Goal: Transaction & Acquisition: Download file/media

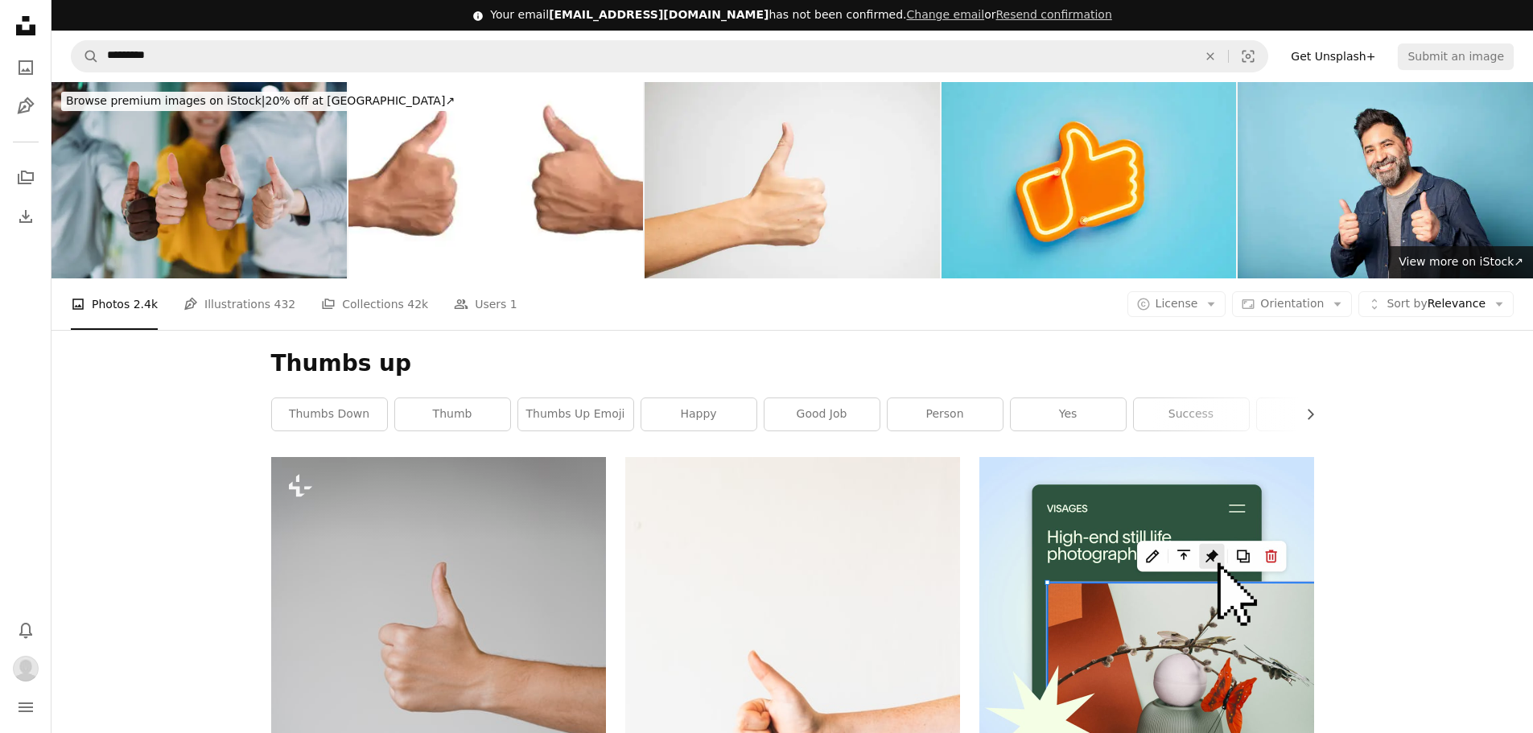
scroll to position [15052, 0]
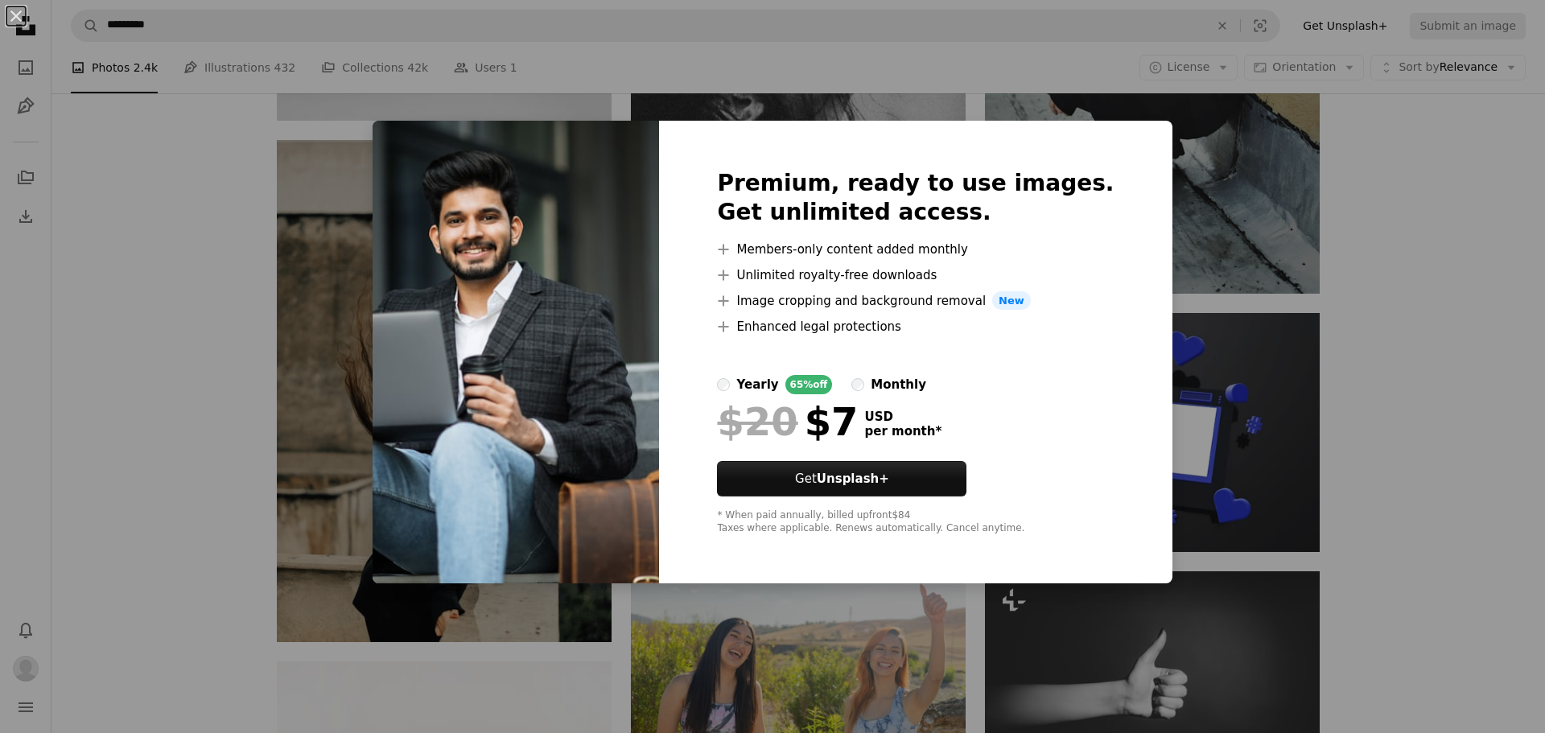
click at [1449, 196] on div "An X shape Premium, ready to use images. Get unlimited access. A plus sign Memb…" at bounding box center [772, 366] width 1545 height 733
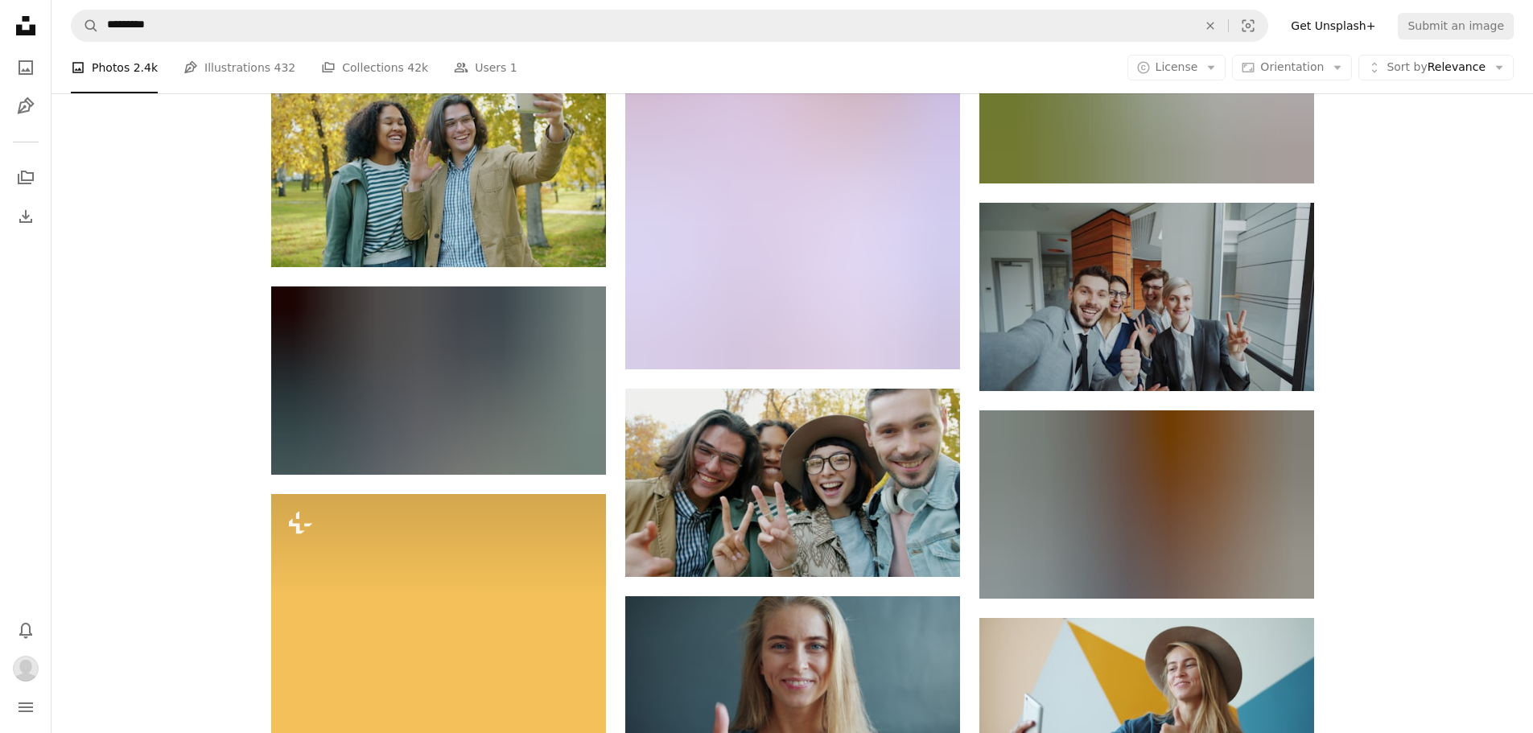
scroll to position [24227, 0]
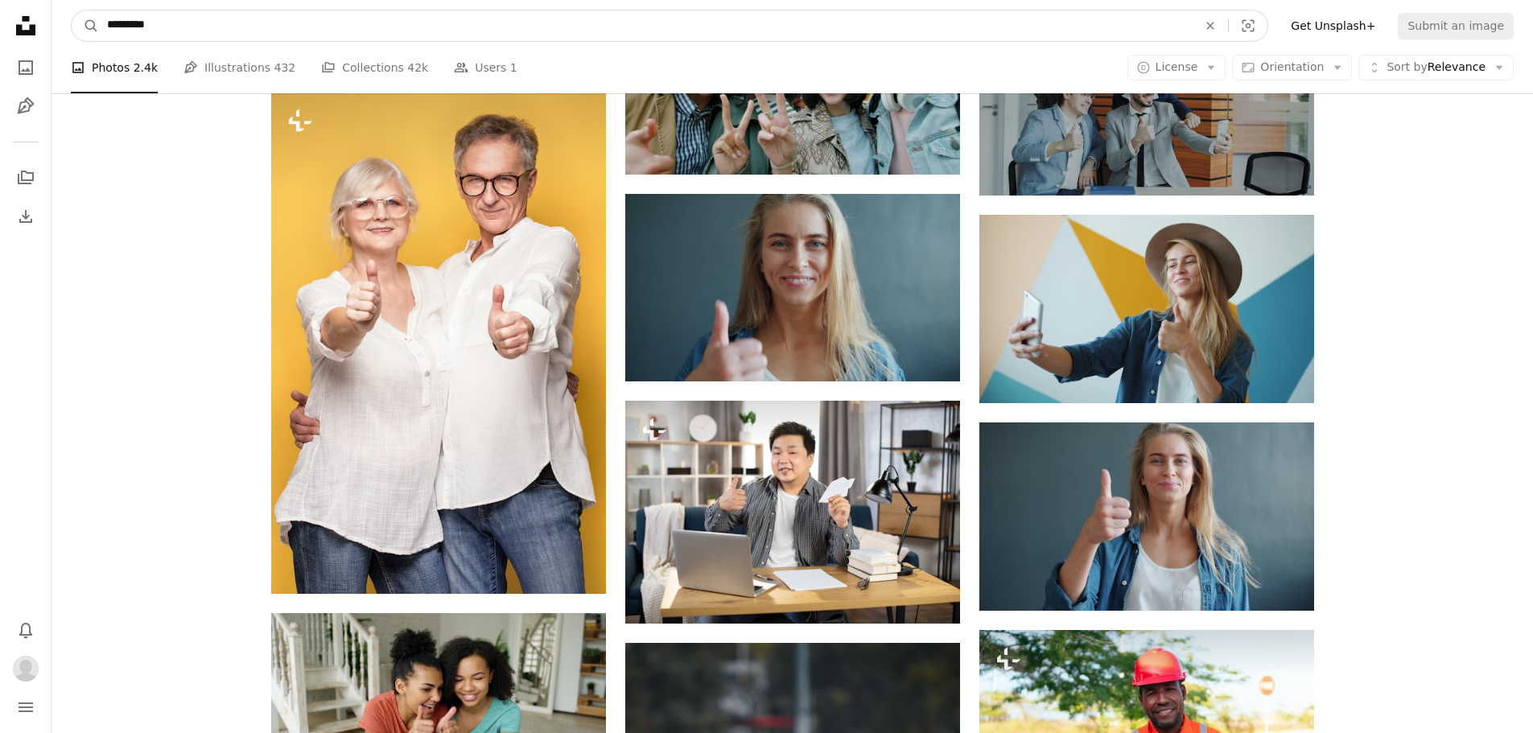
click at [243, 28] on input "*********" at bounding box center [646, 25] width 1094 height 31
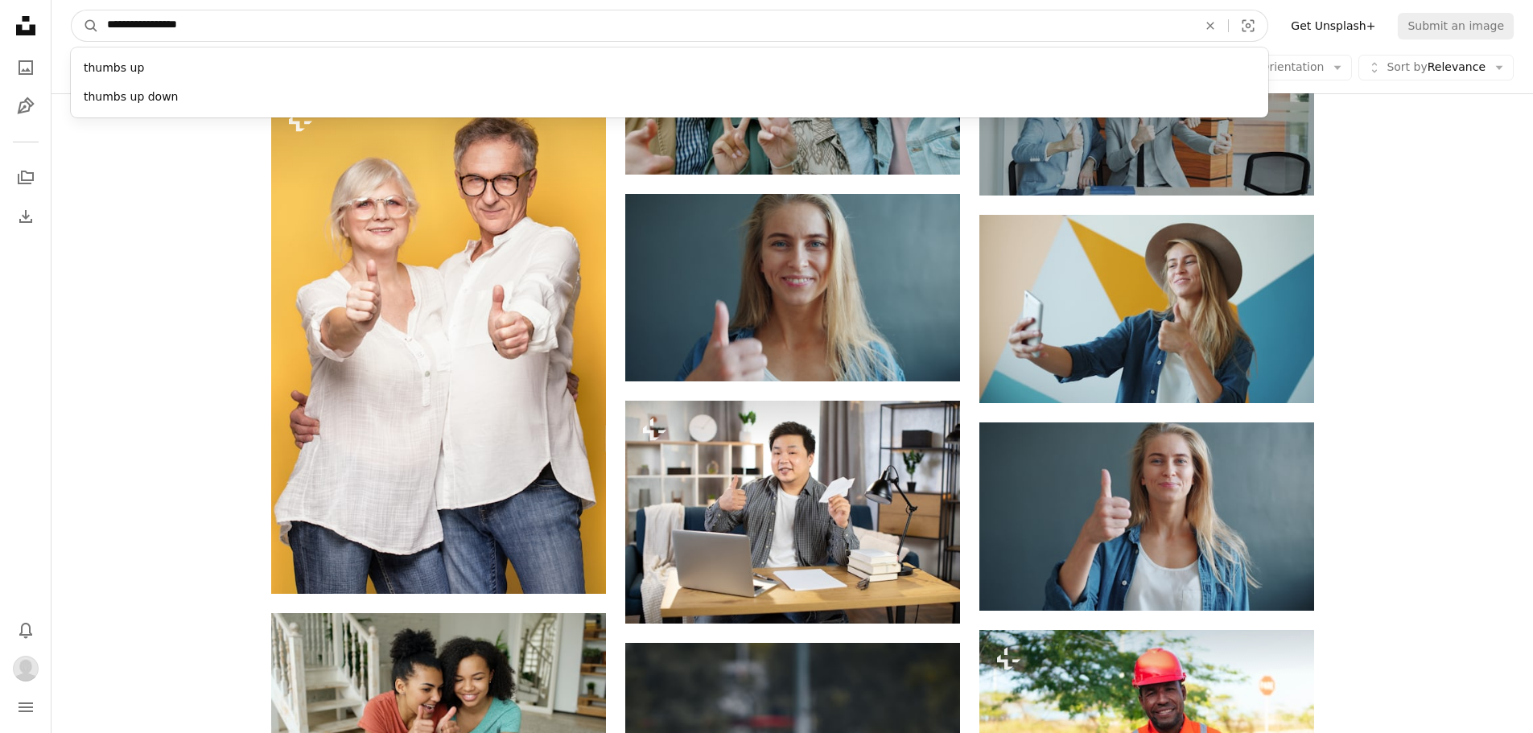
type input "**********"
click button "A magnifying glass" at bounding box center [85, 25] width 27 height 31
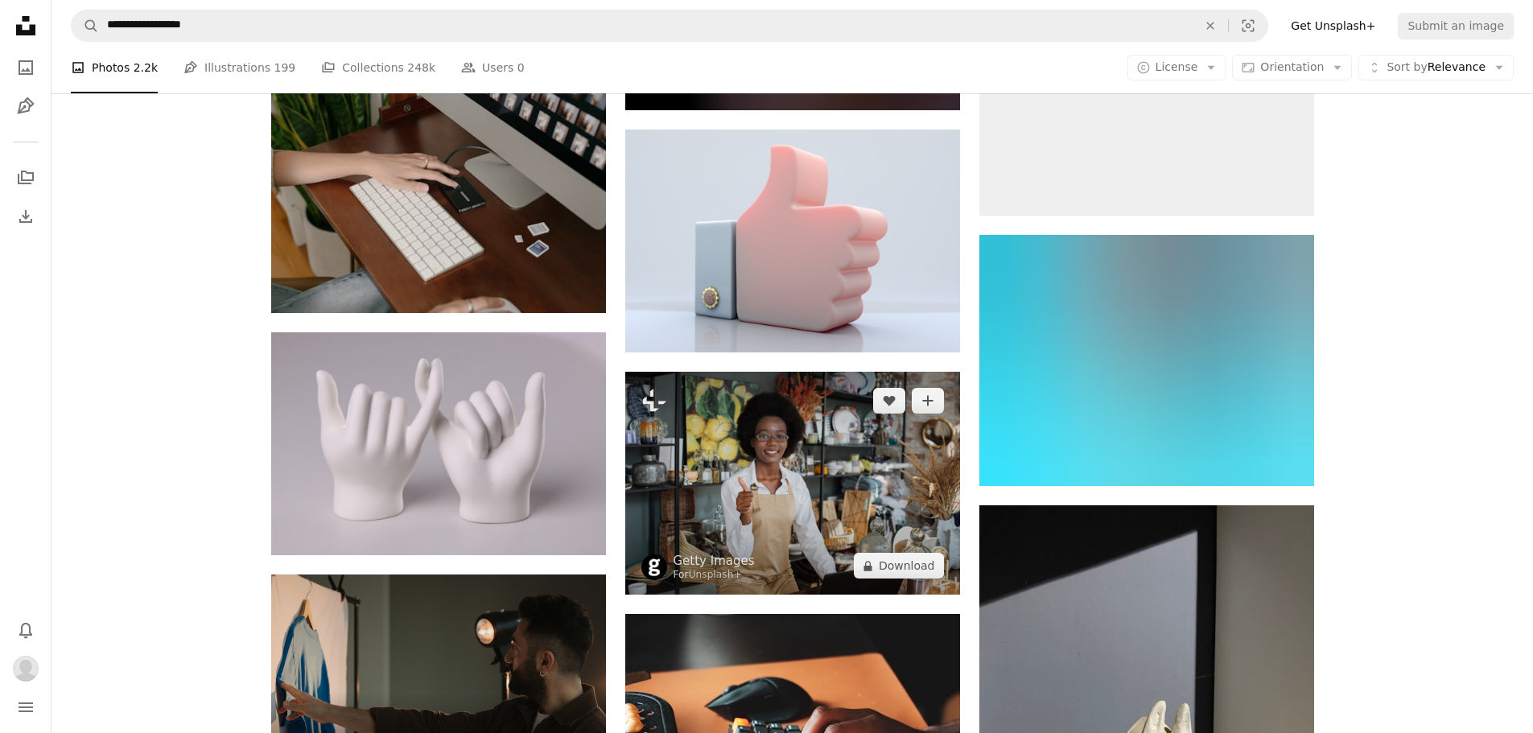
scroll to position [2012, 0]
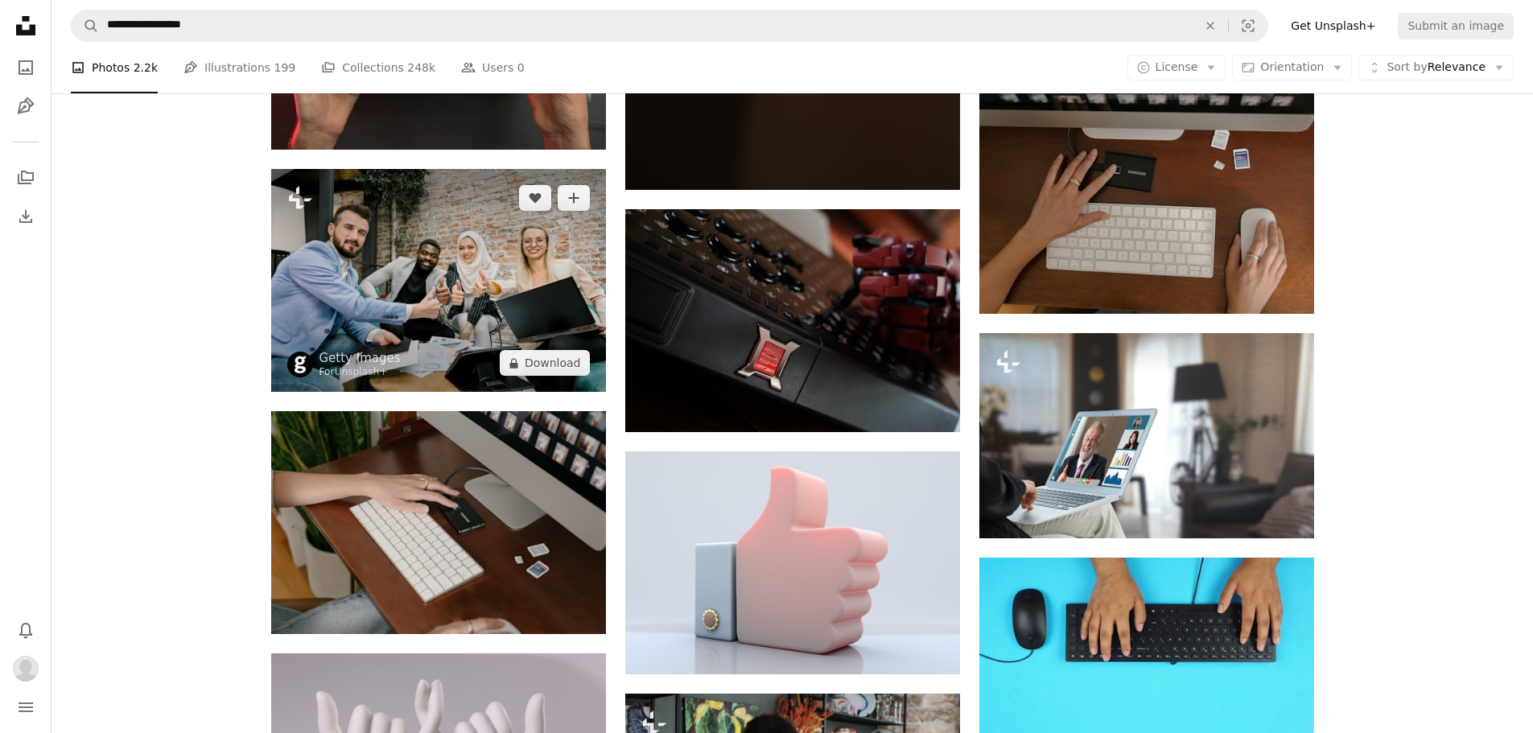
click at [437, 280] on img at bounding box center [438, 280] width 335 height 223
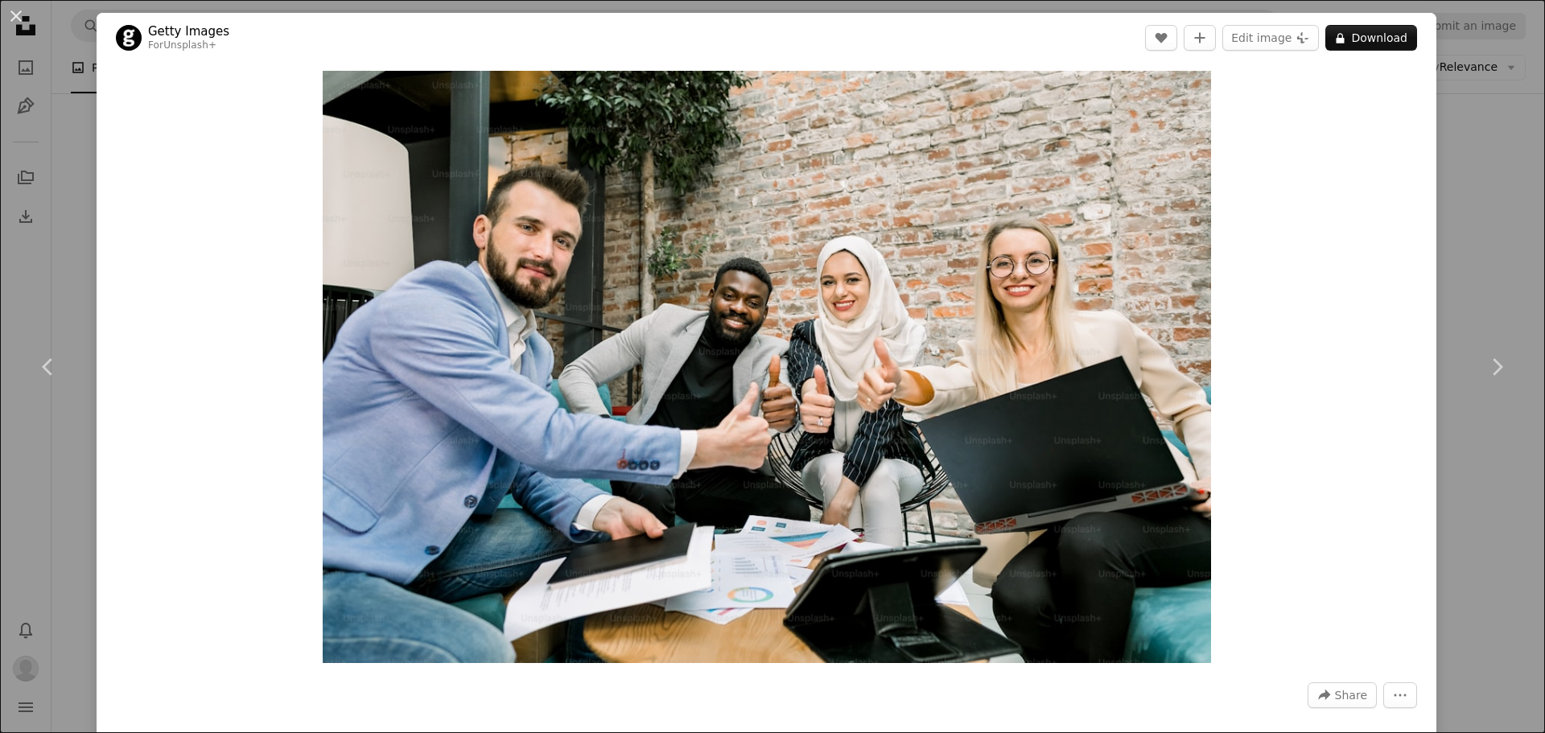
click at [1444, 237] on div "An X shape Chevron left Chevron right Getty Images For Unsplash+ A heart A plus…" at bounding box center [772, 366] width 1545 height 733
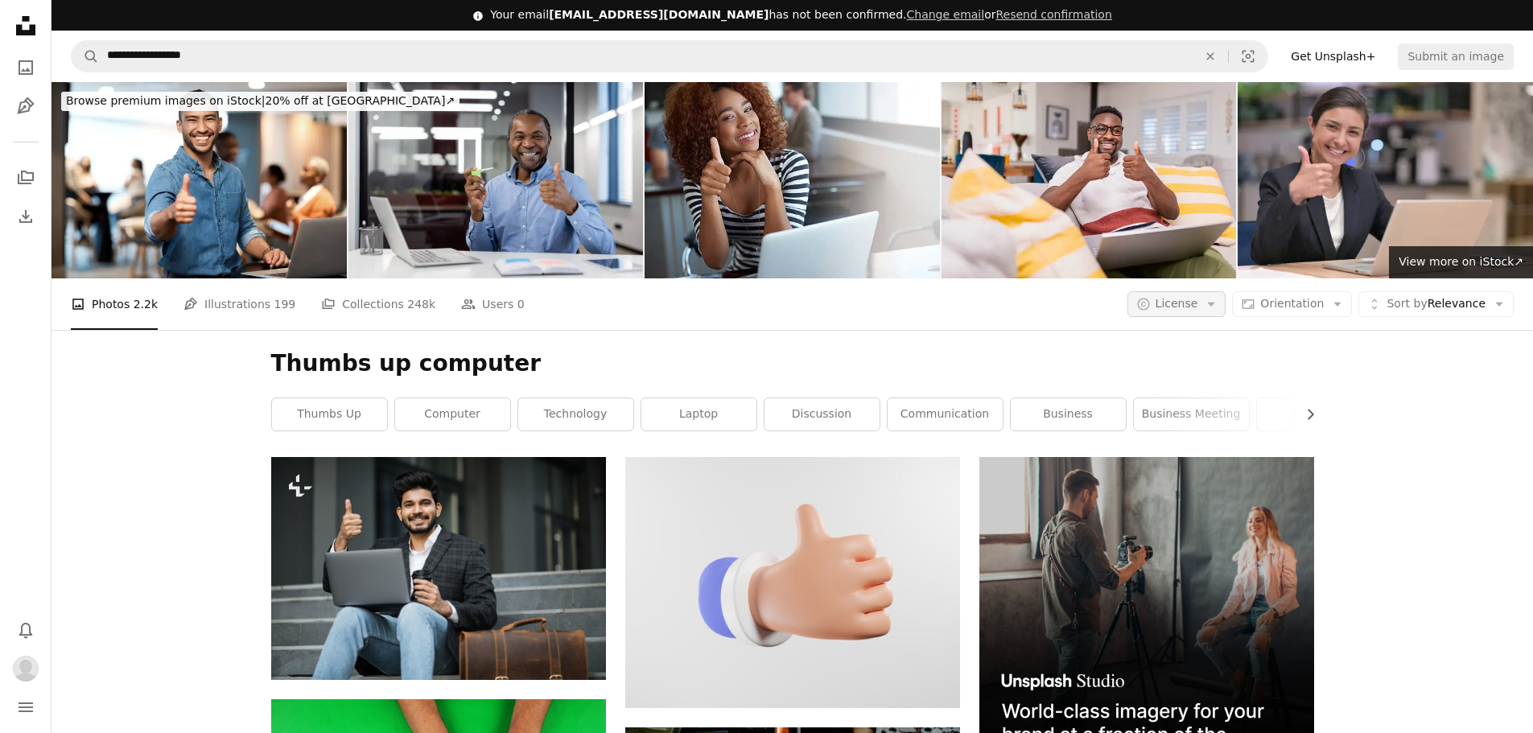
click at [1198, 307] on span "License" at bounding box center [1177, 303] width 43 height 13
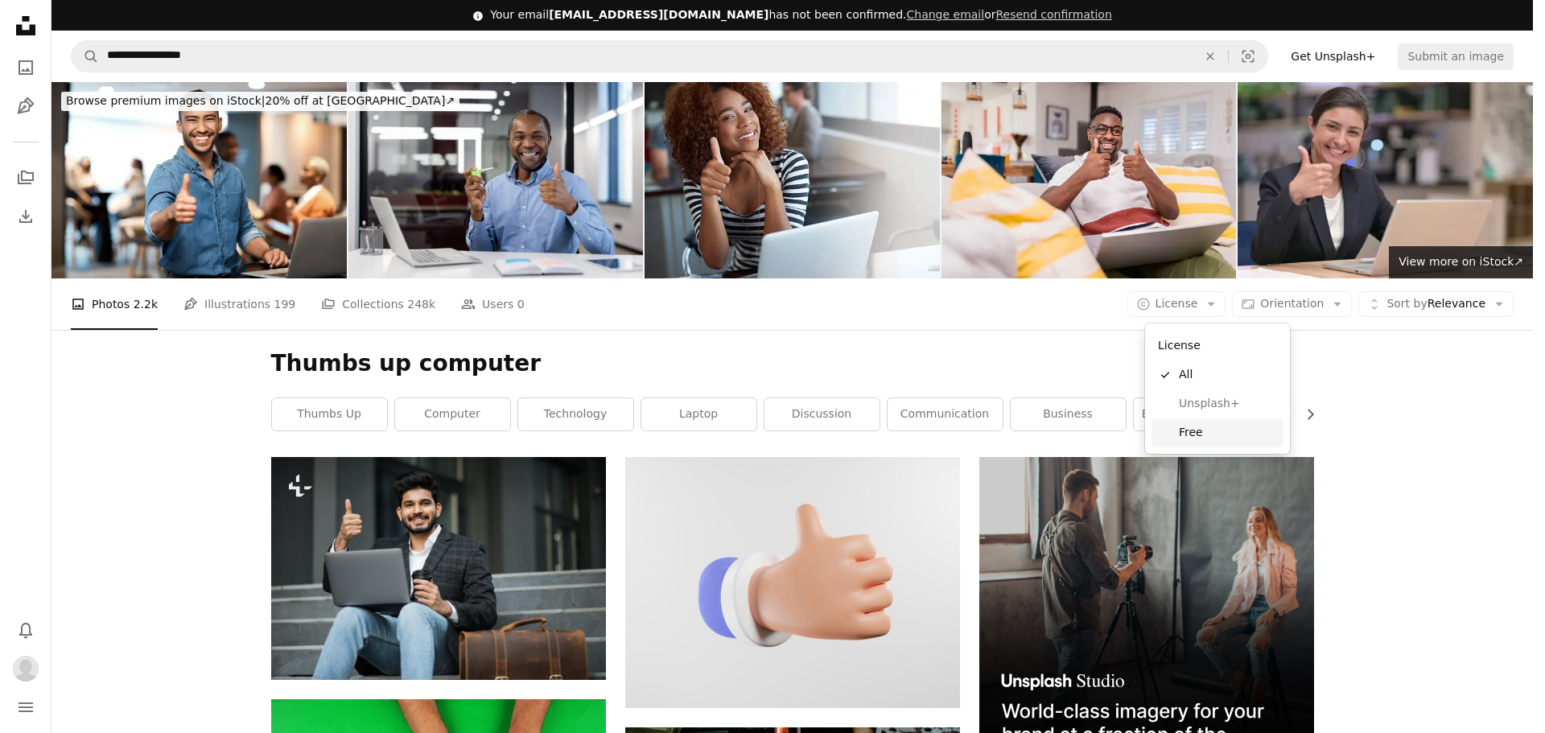
click at [1220, 431] on span "Free" at bounding box center [1228, 433] width 98 height 16
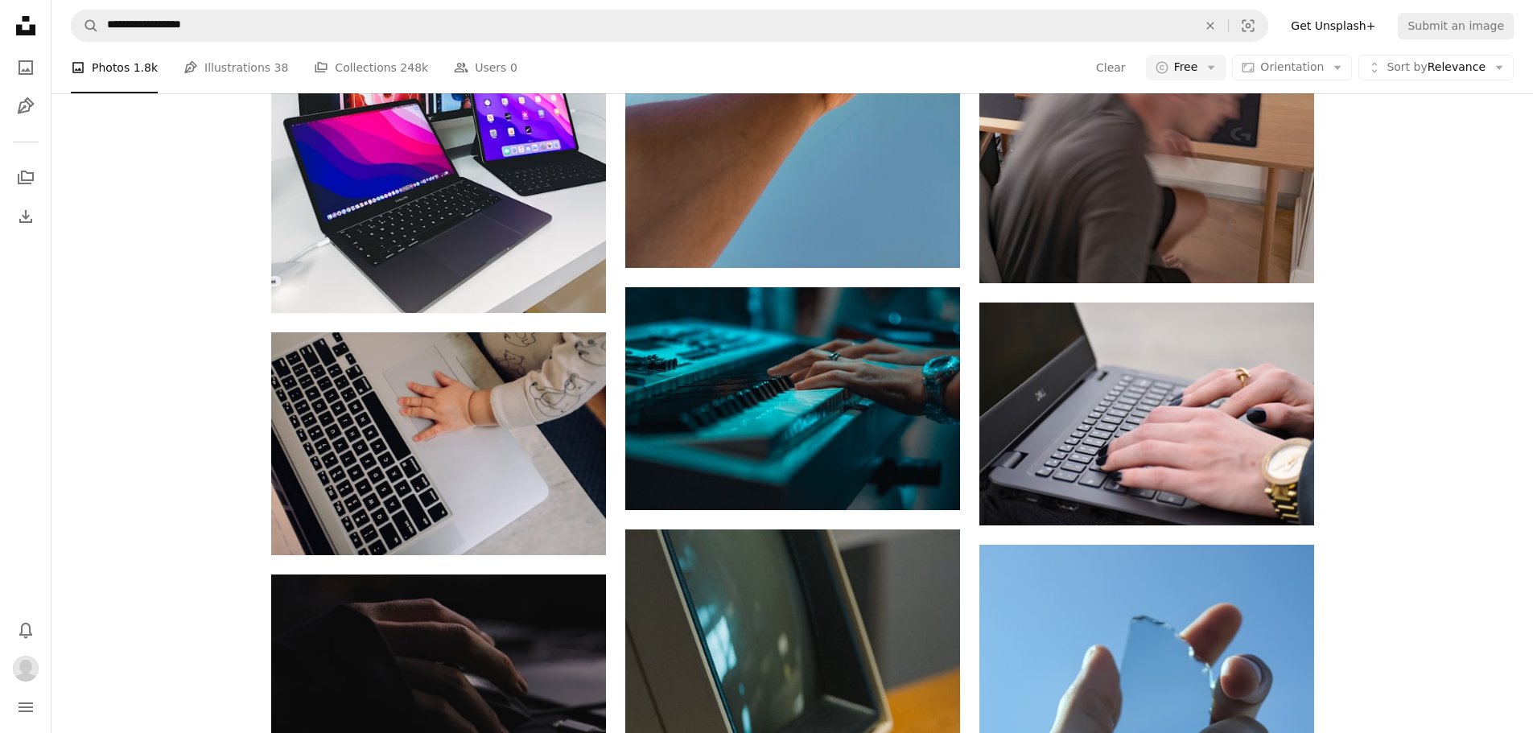
scroll to position [12878, 0]
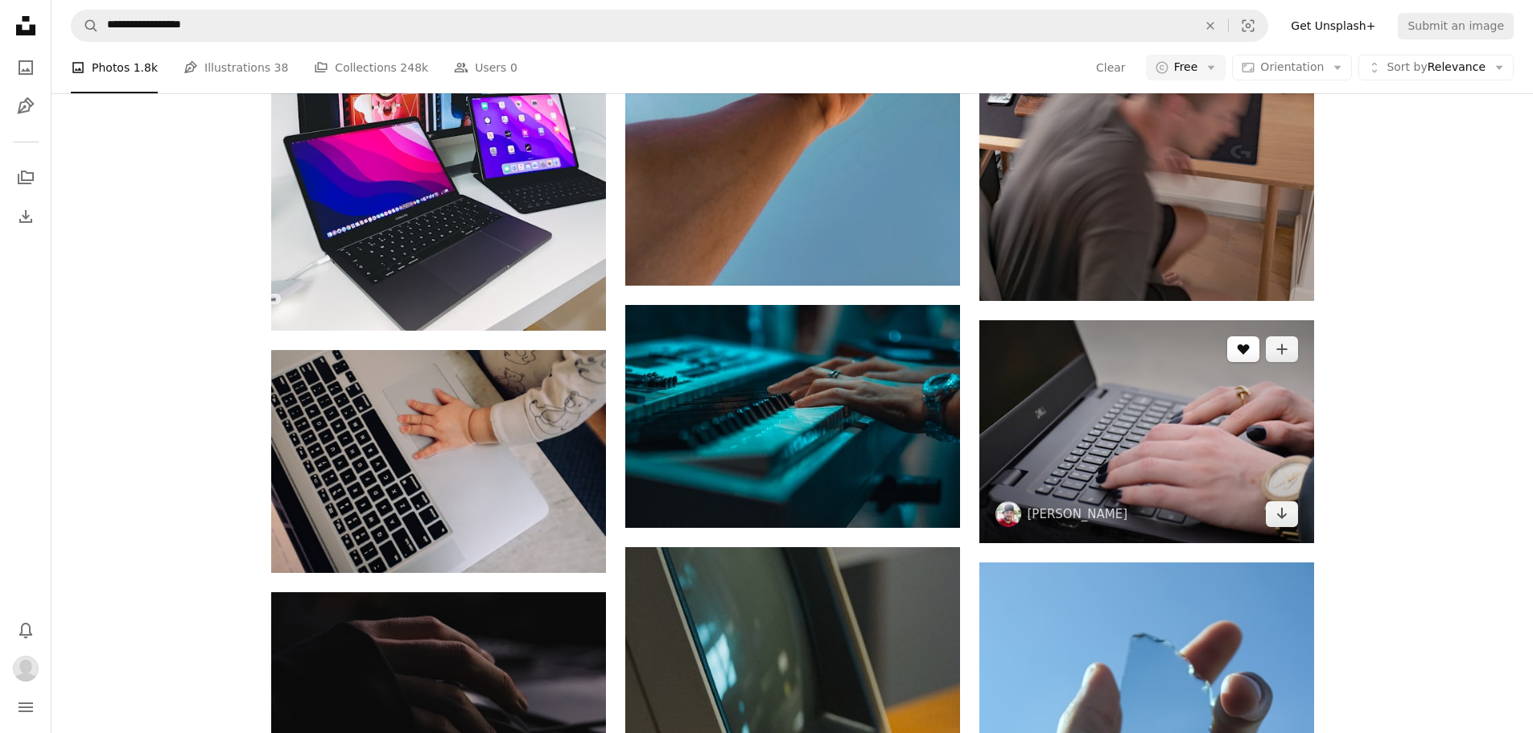
click at [1242, 361] on button "A heart" at bounding box center [1243, 349] width 32 height 26
click at [1290, 514] on link "Arrow pointing down" at bounding box center [1282, 514] width 32 height 26
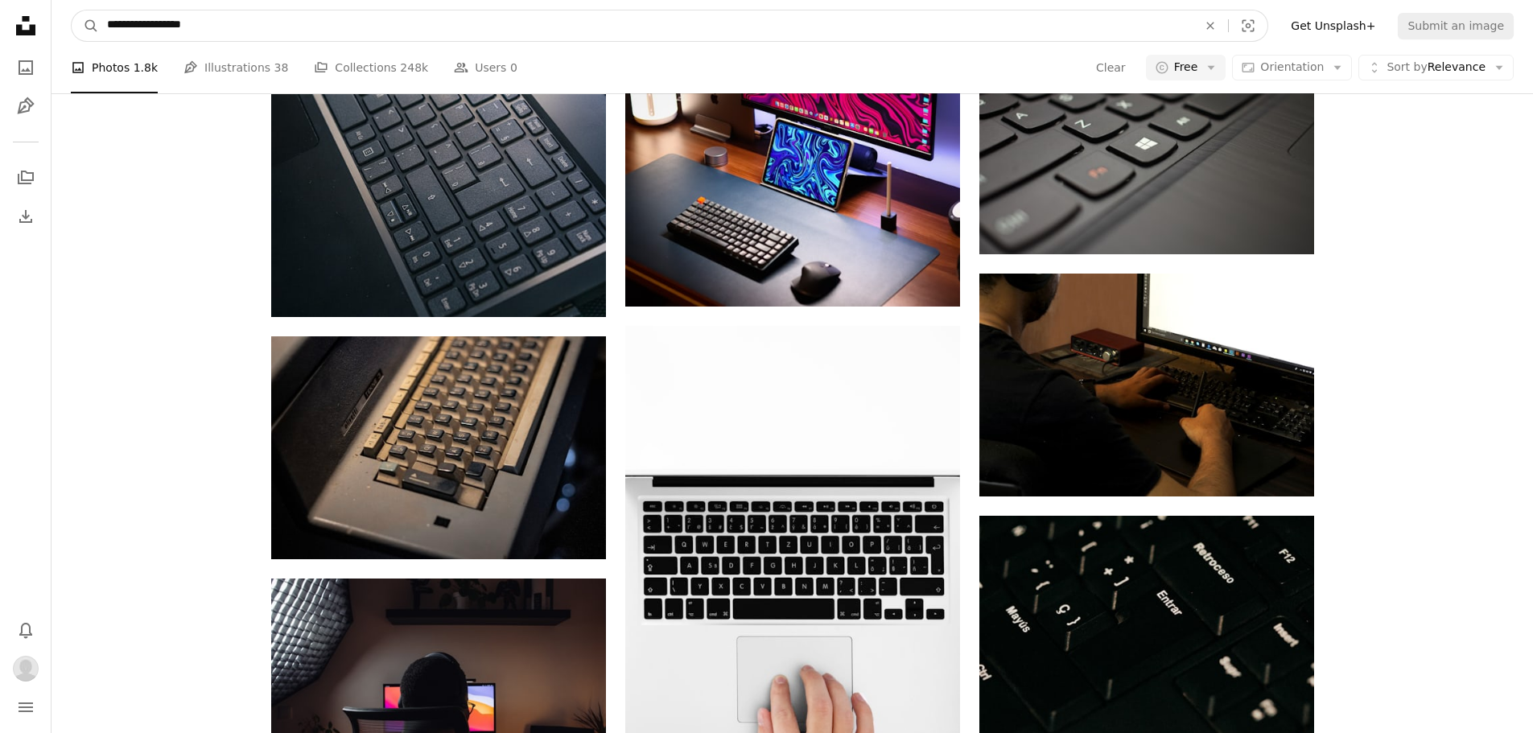
scroll to position [17729, 0]
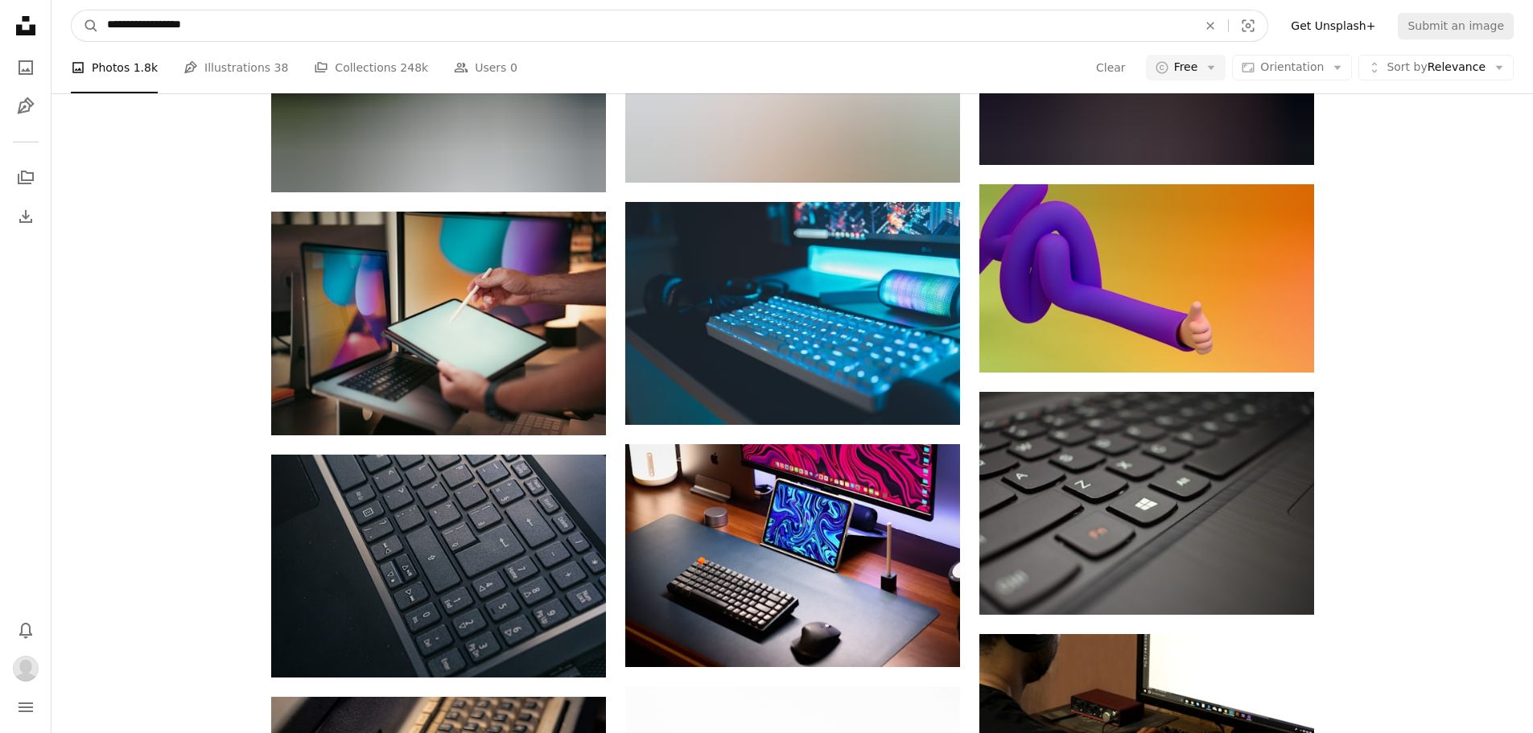
drag, startPoint x: 601, startPoint y: 19, endPoint x: -145, endPoint y: -35, distance: 748.1
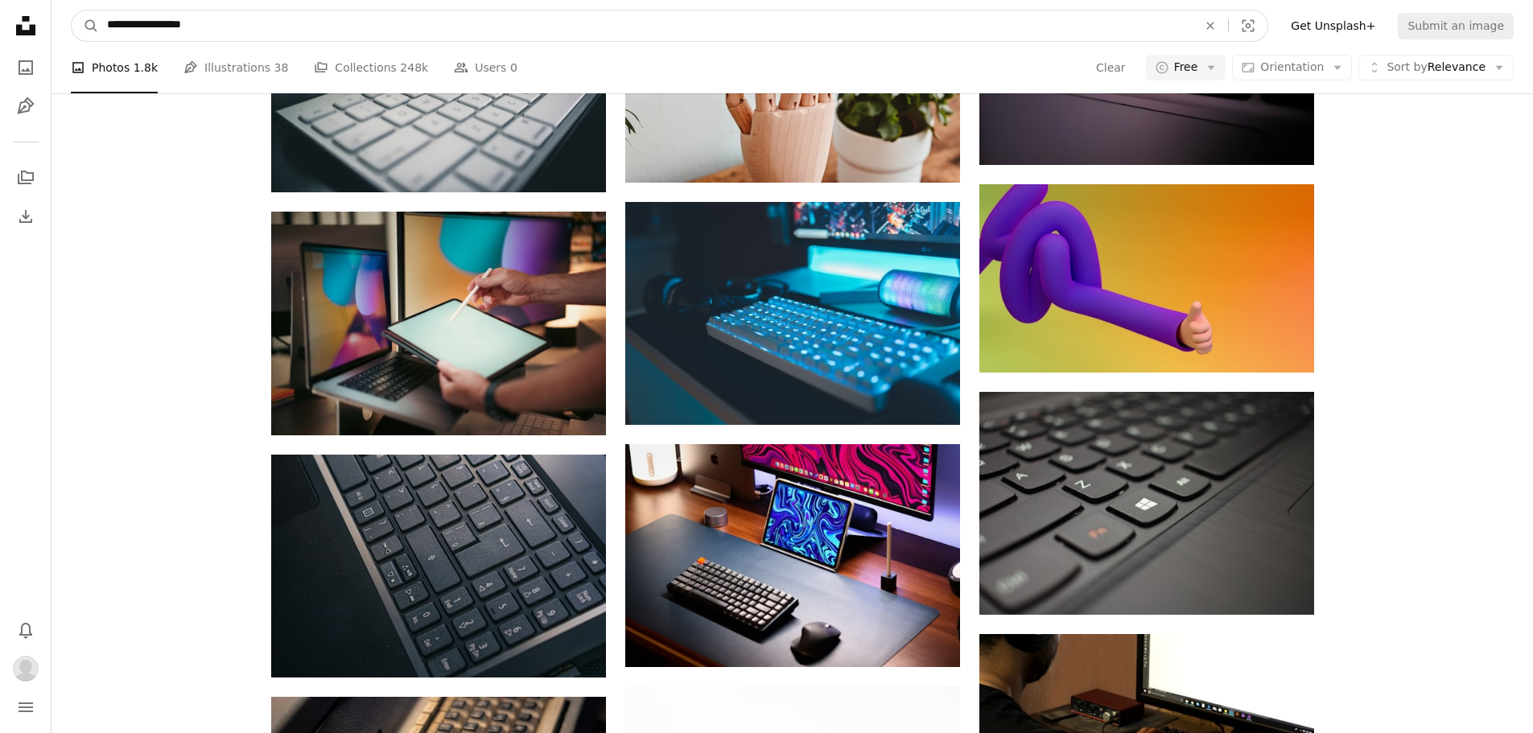
type input "**********"
click button "A magnifying glass" at bounding box center [85, 25] width 27 height 31
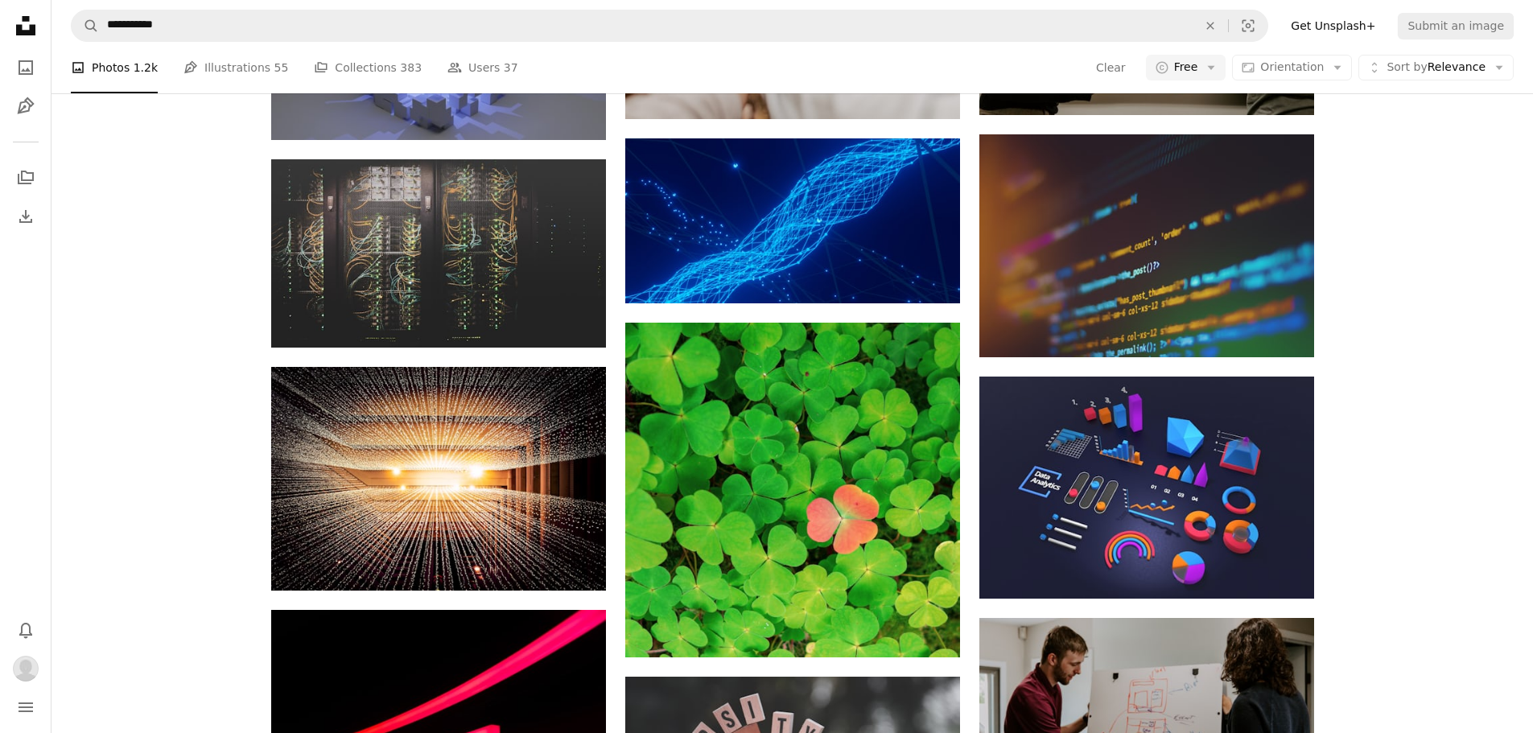
scroll to position [1288, 0]
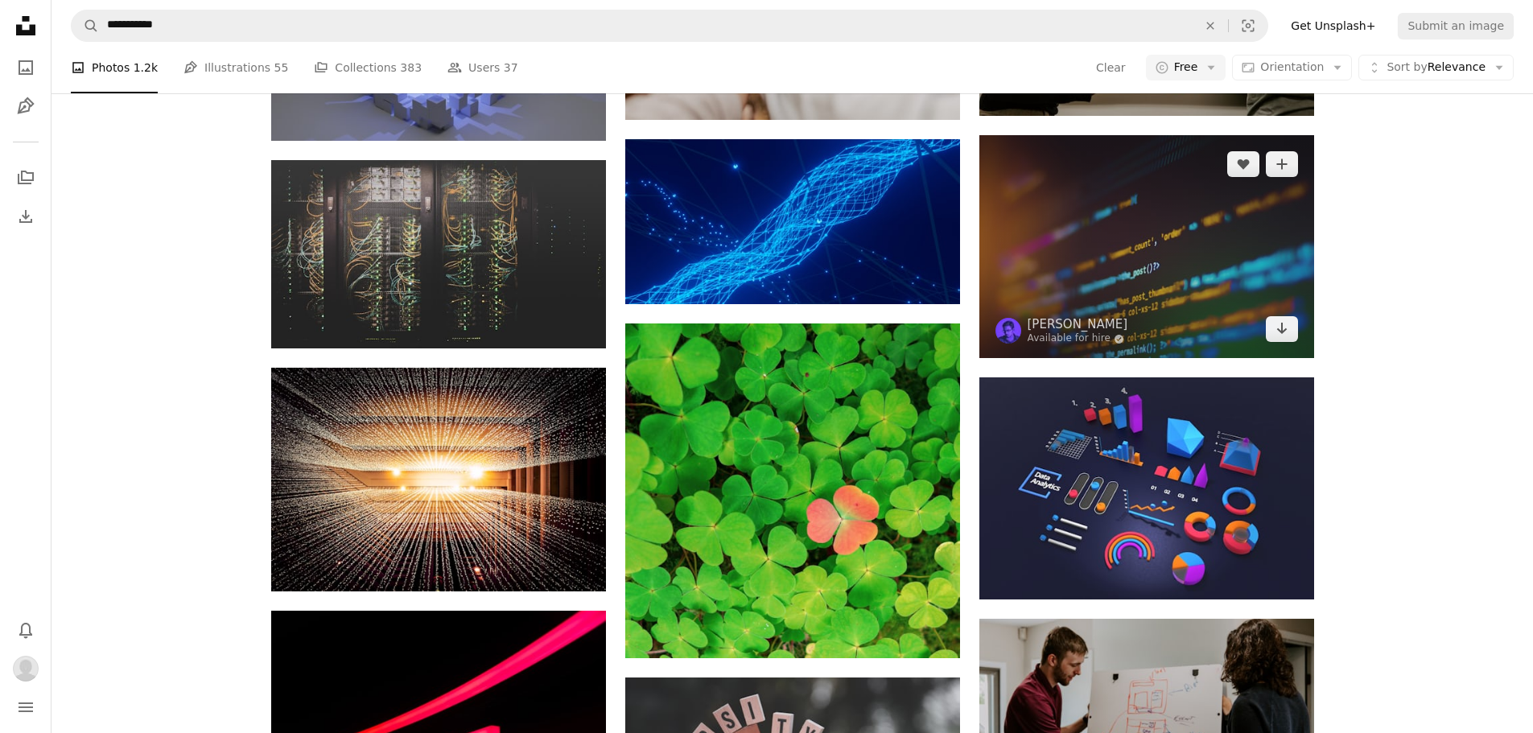
click at [1055, 261] on img at bounding box center [1147, 246] width 335 height 223
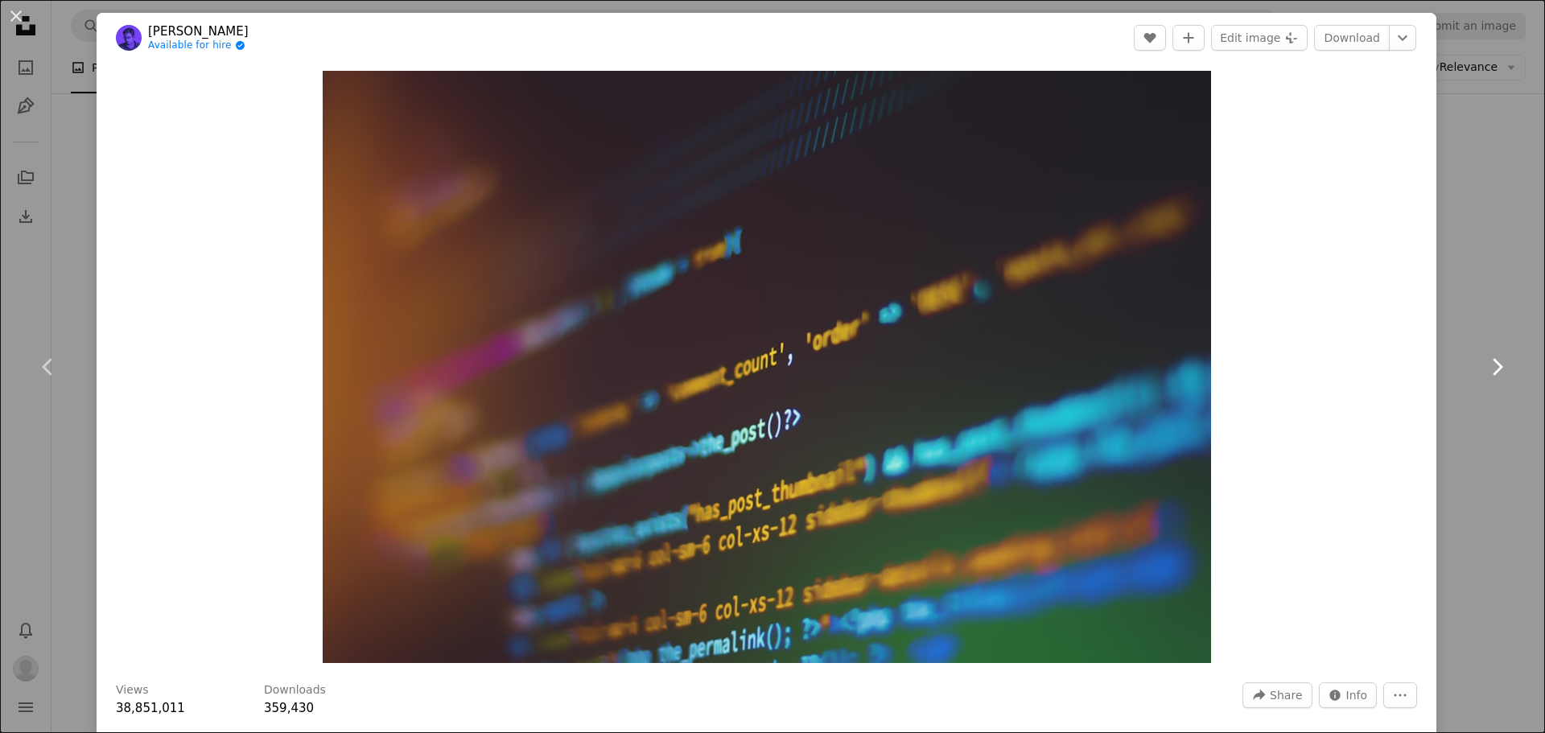
click at [1467, 303] on link "Chevron right" at bounding box center [1497, 367] width 97 height 155
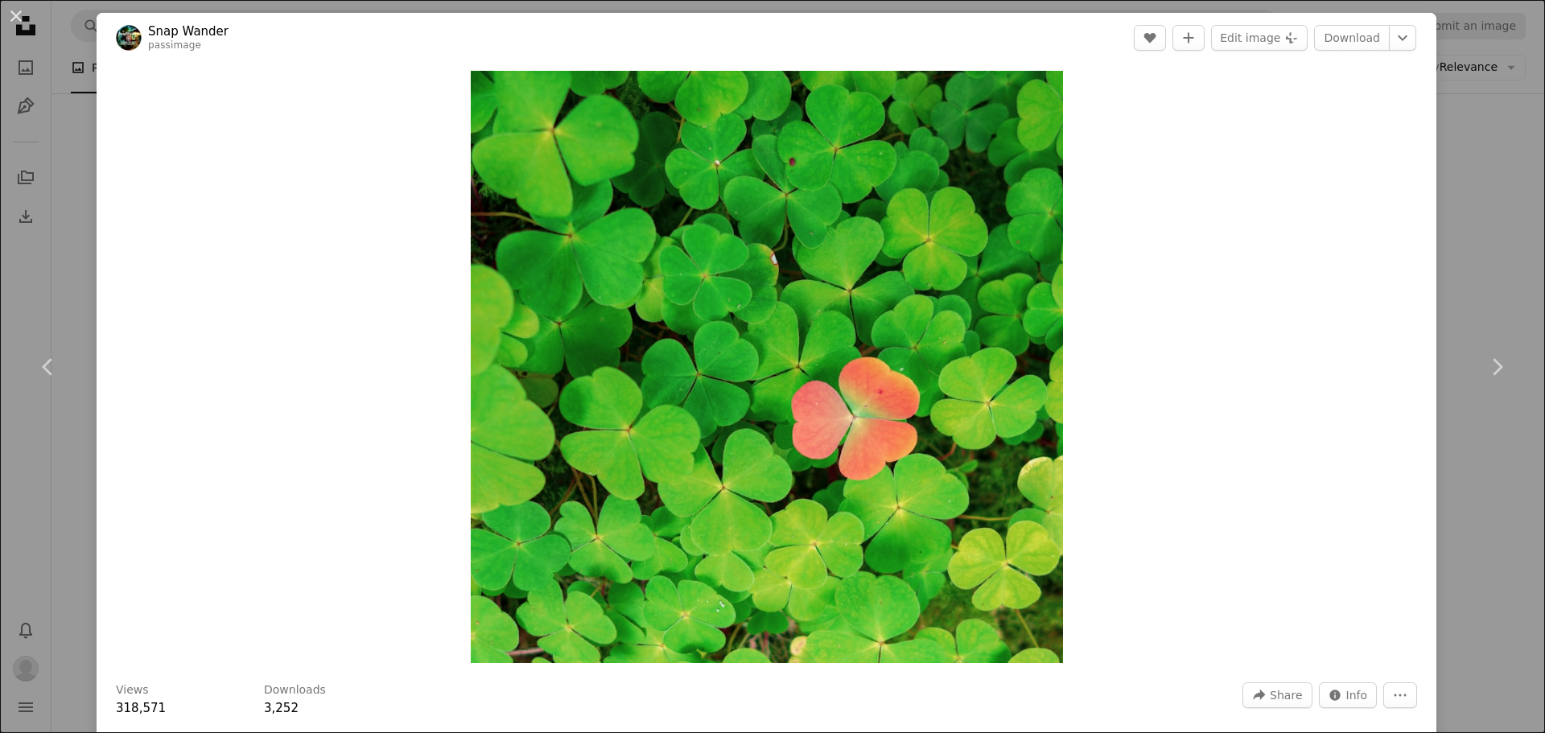
click at [1476, 132] on div "An X shape Chevron left Chevron right Snap Wander passimage A heart A plus sign…" at bounding box center [772, 366] width 1545 height 733
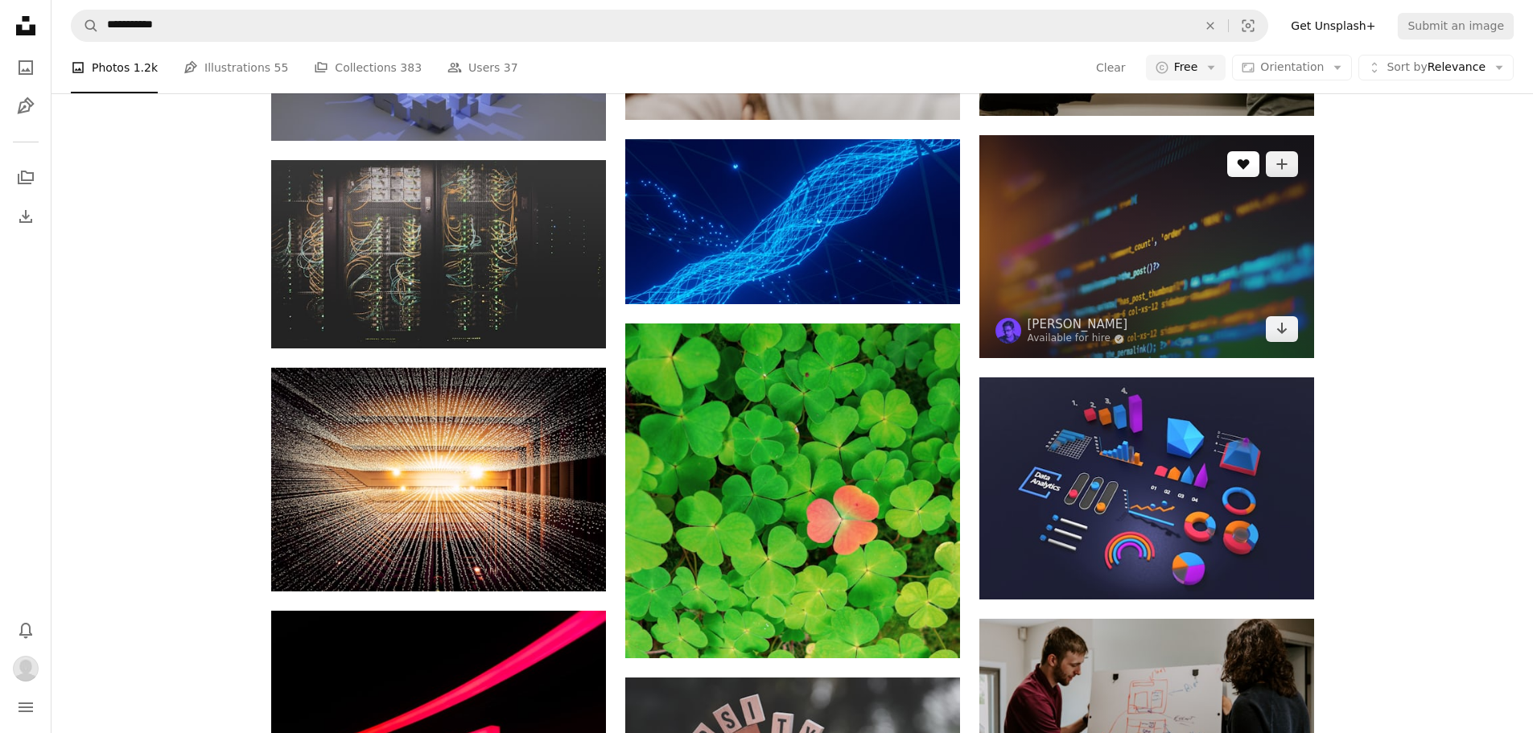
click at [1233, 166] on button "A heart" at bounding box center [1243, 164] width 32 height 26
click at [1289, 173] on button "A plus sign" at bounding box center [1282, 164] width 32 height 26
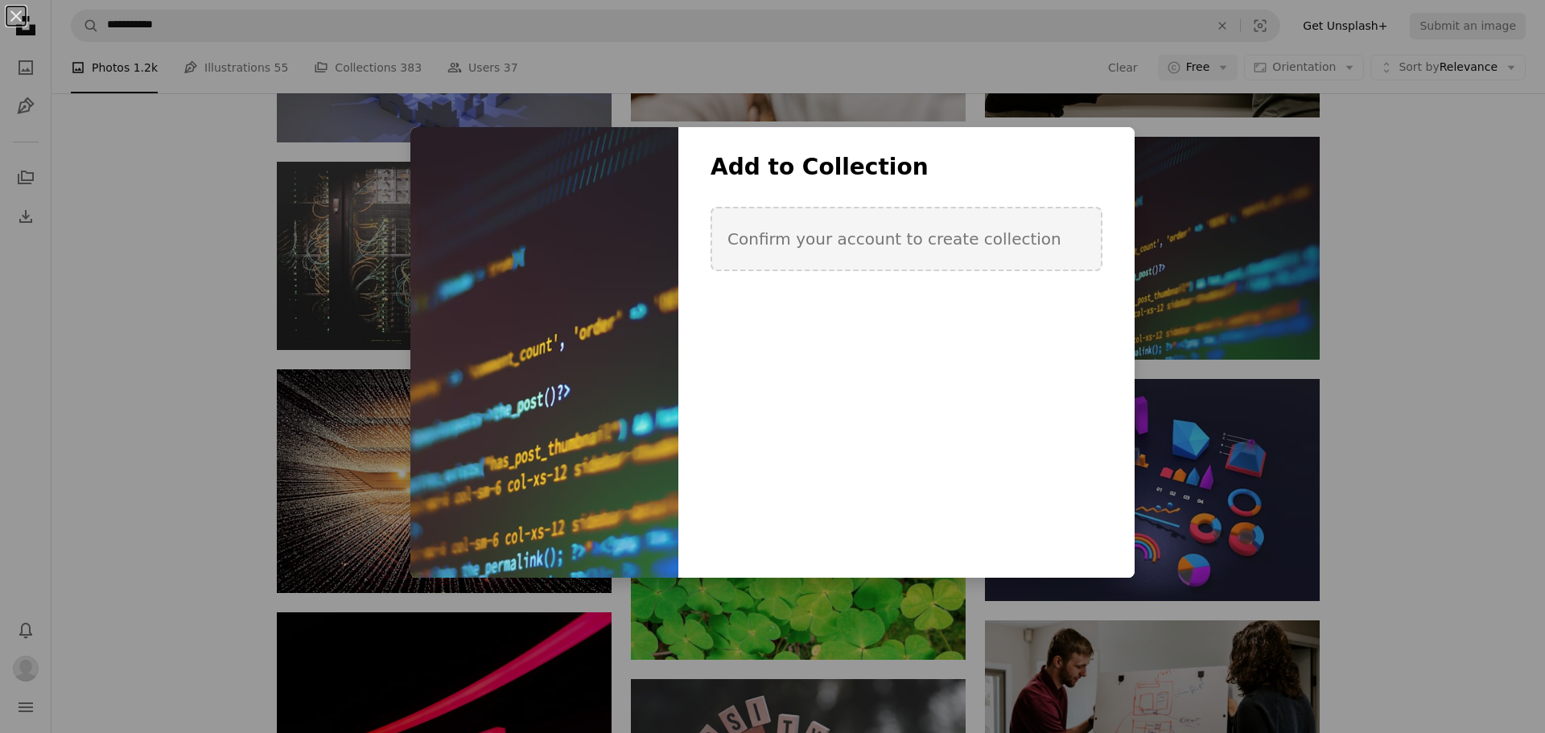
click at [1347, 227] on div "An X shape Add to Collection Confirm your account to create collection Create n…" at bounding box center [772, 366] width 1545 height 733
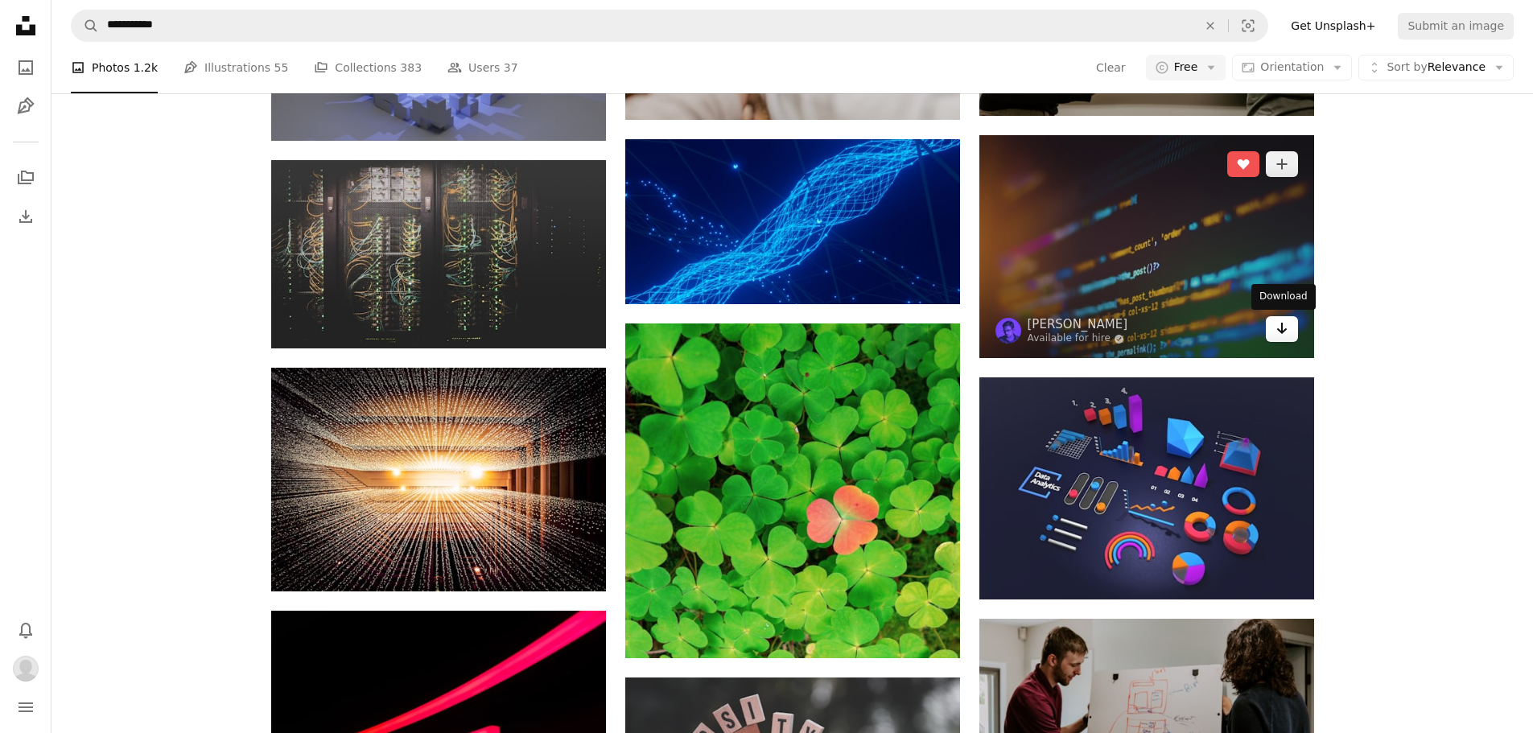
click at [1278, 336] on icon "Arrow pointing down" at bounding box center [1282, 328] width 13 height 19
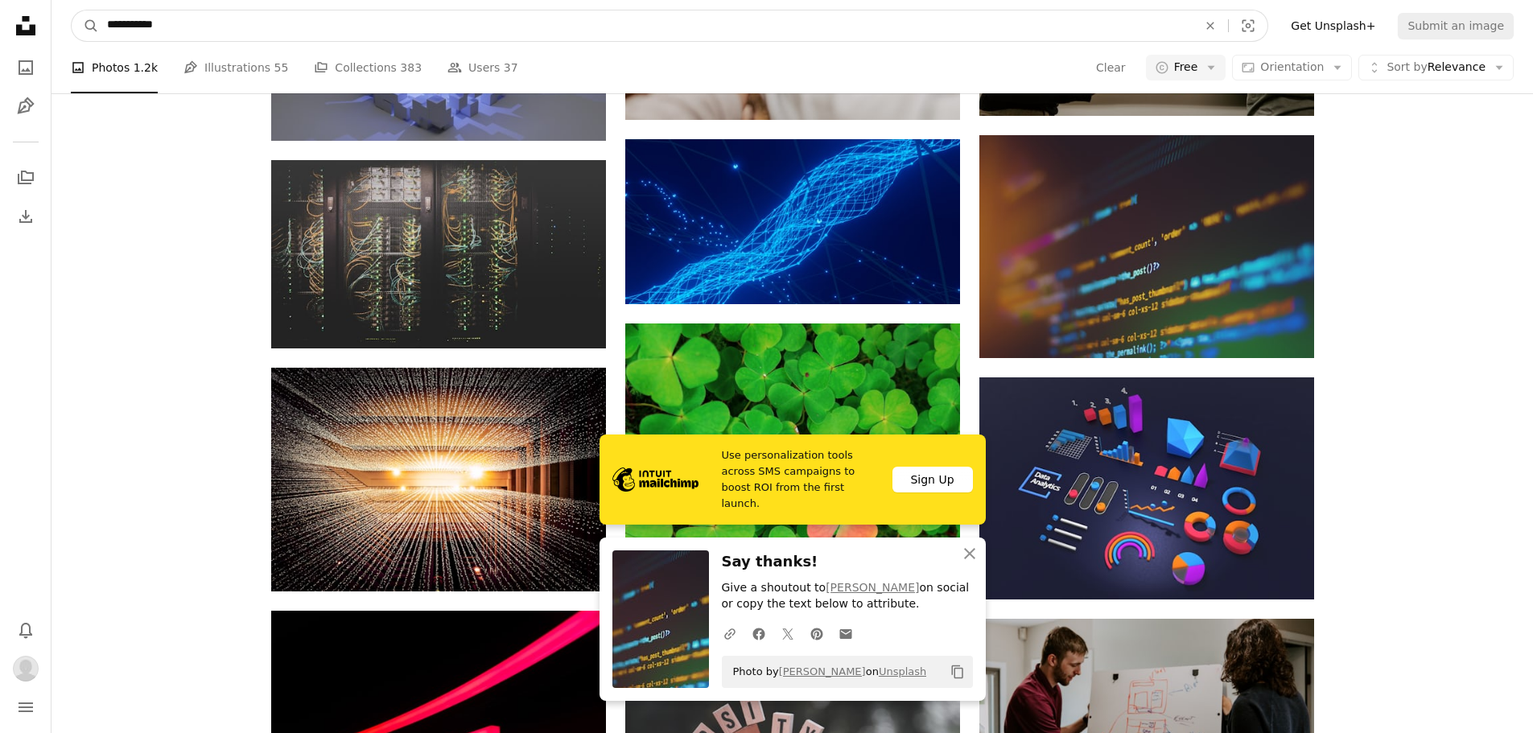
click at [194, 26] on input "**********" at bounding box center [646, 25] width 1094 height 31
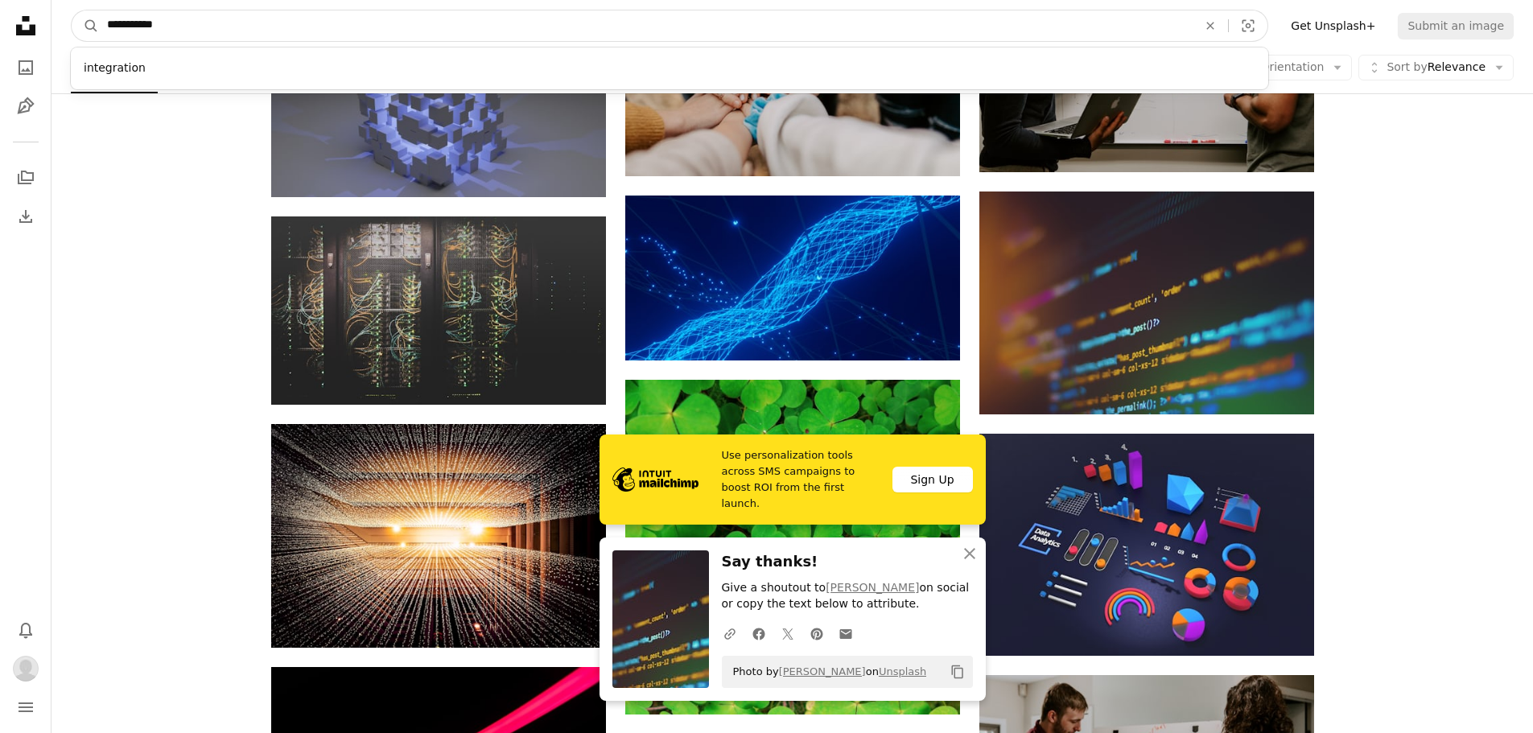
drag, startPoint x: 209, startPoint y: 28, endPoint x: 24, endPoint y: -2, distance: 187.6
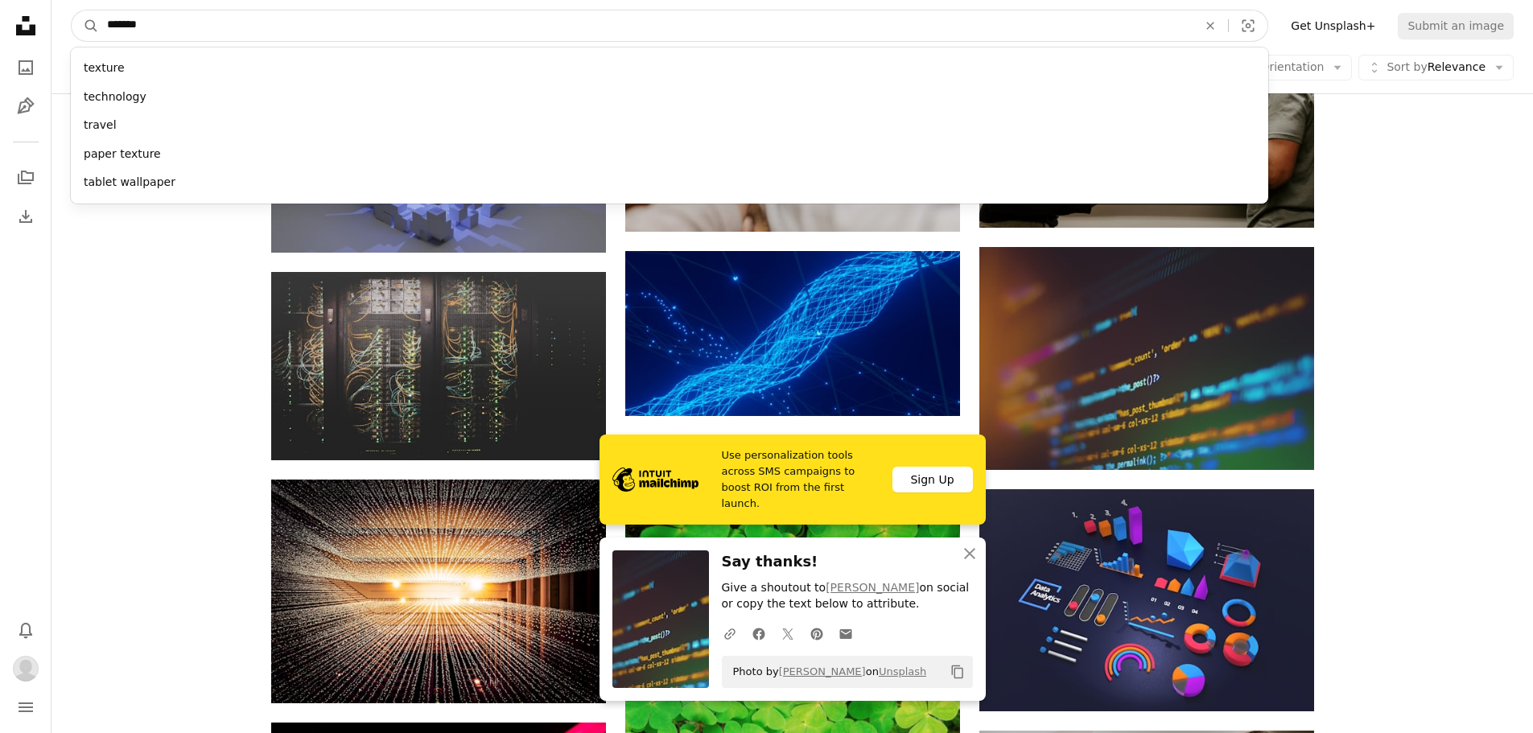
type input "********"
click button "A magnifying glass" at bounding box center [85, 25] width 27 height 31
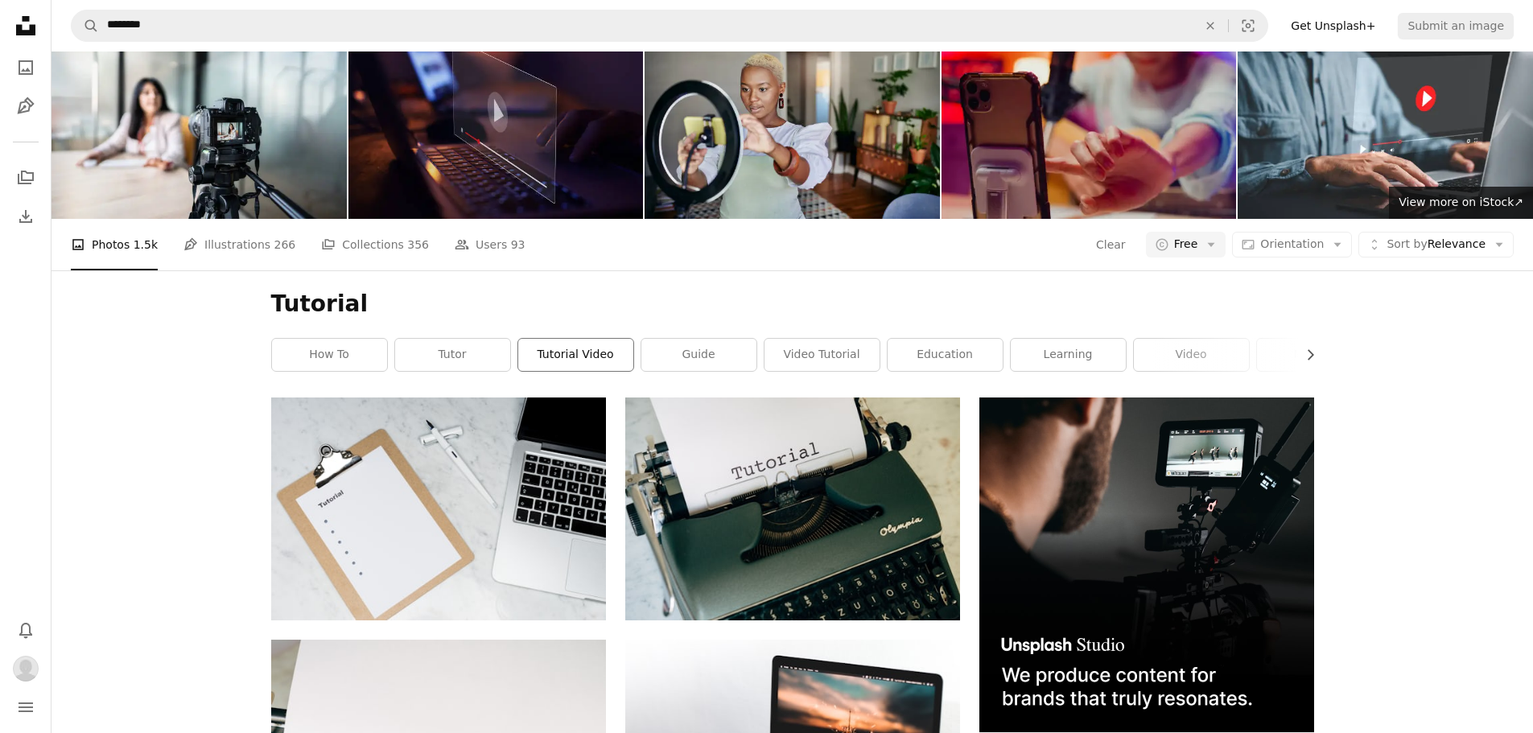
scroll to position [80, 0]
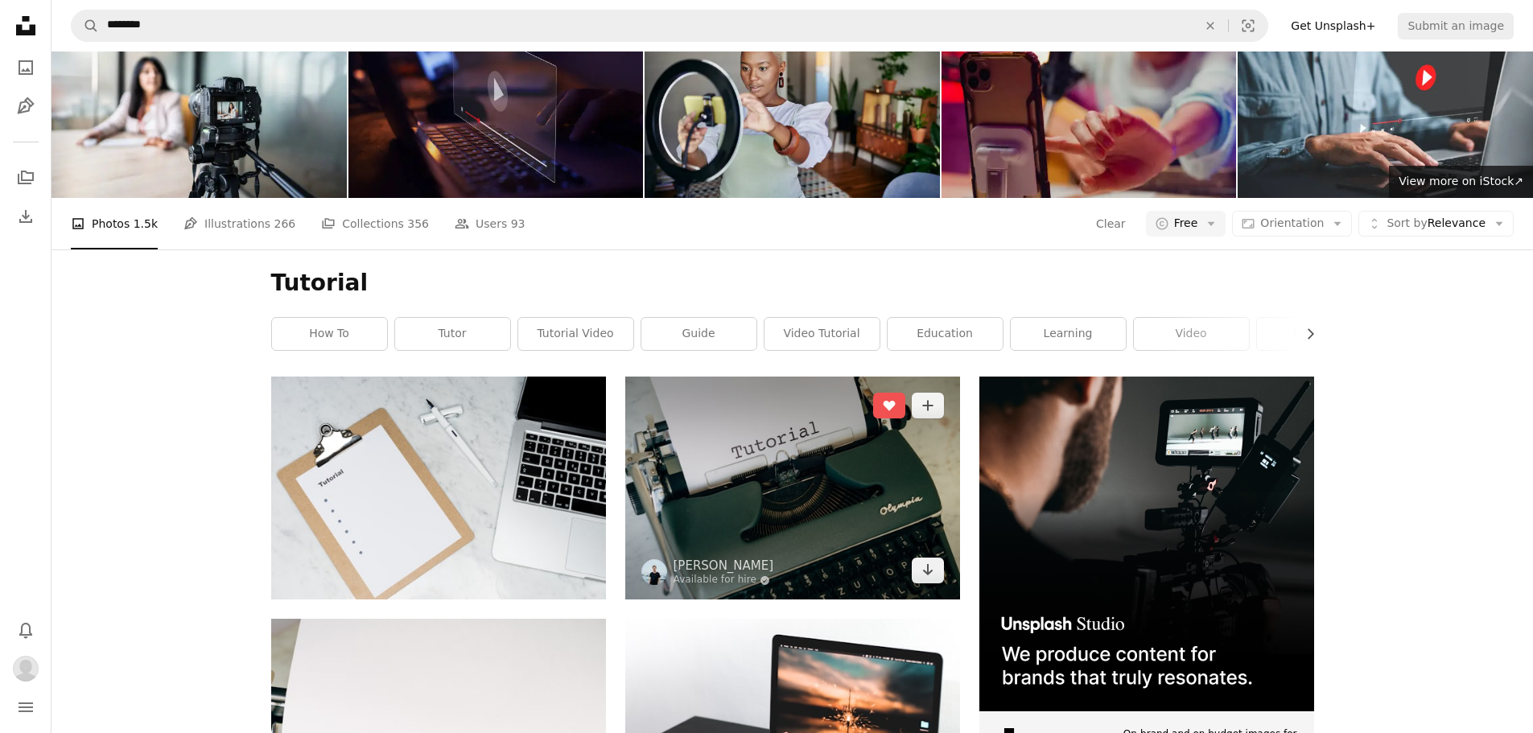
click at [819, 468] on img at bounding box center [792, 488] width 335 height 223
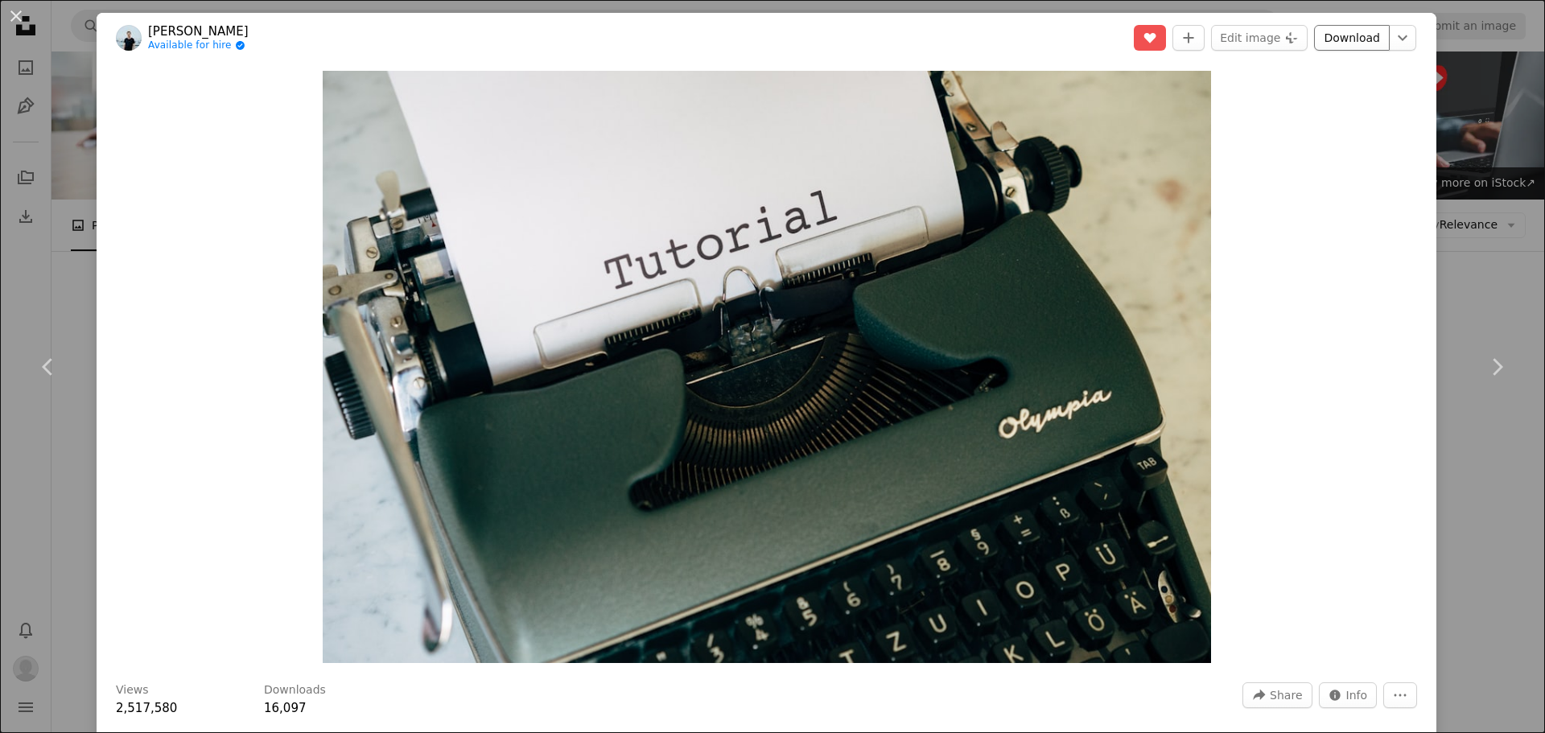
click at [1327, 39] on link "Download" at bounding box center [1352, 38] width 76 height 26
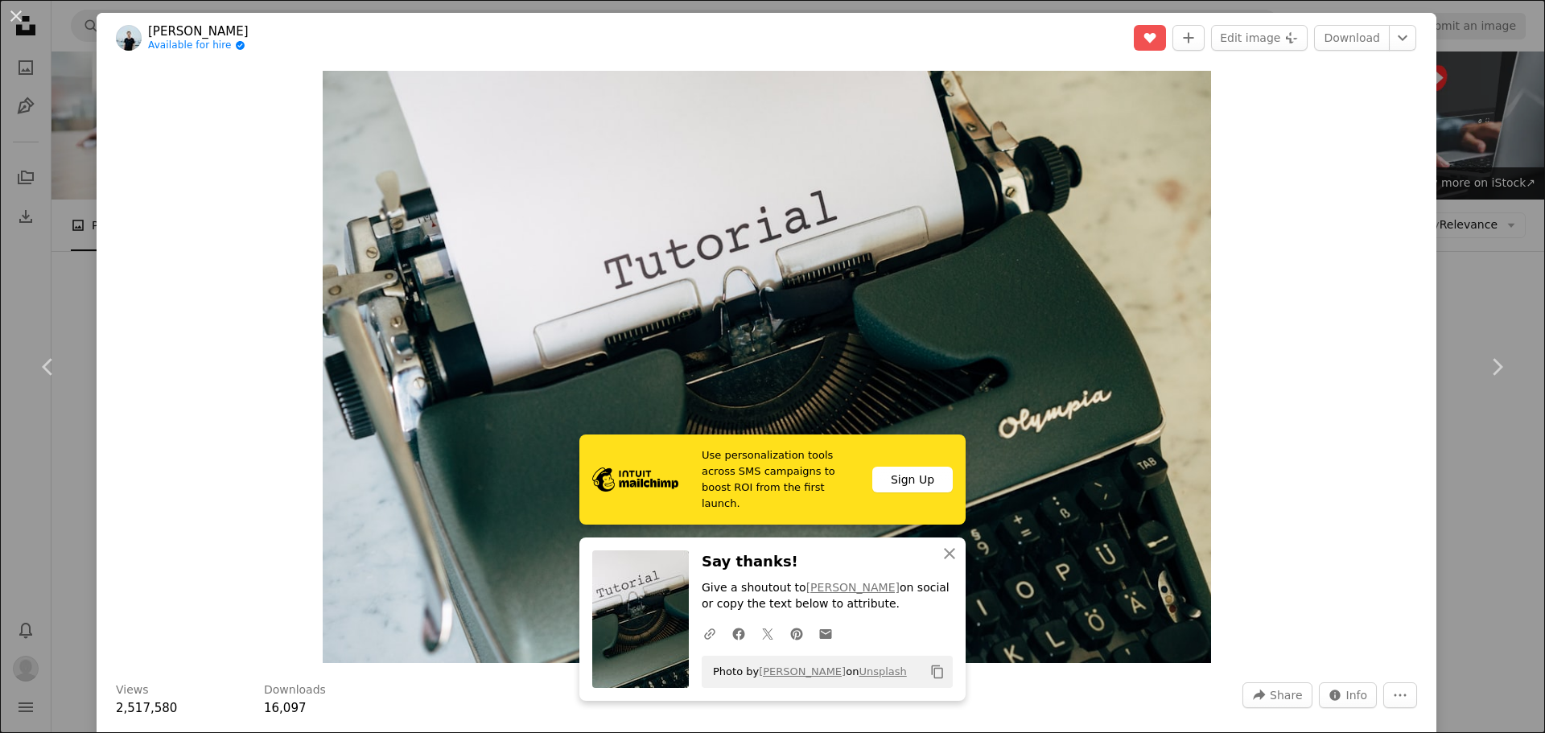
drag, startPoint x: 1040, startPoint y: 53, endPoint x: 1091, endPoint y: 53, distance: 50.7
click at [1040, 53] on header "[PERSON_NAME] Available for hire A checkmark inside of a circle A heart A plus …" at bounding box center [767, 38] width 1340 height 50
click at [1148, 35] on icon "Unlike" at bounding box center [1151, 38] width 12 height 10
click at [1148, 35] on icon "Like" at bounding box center [1151, 38] width 12 height 10
click at [73, 381] on link "Chevron left" at bounding box center [48, 367] width 97 height 155
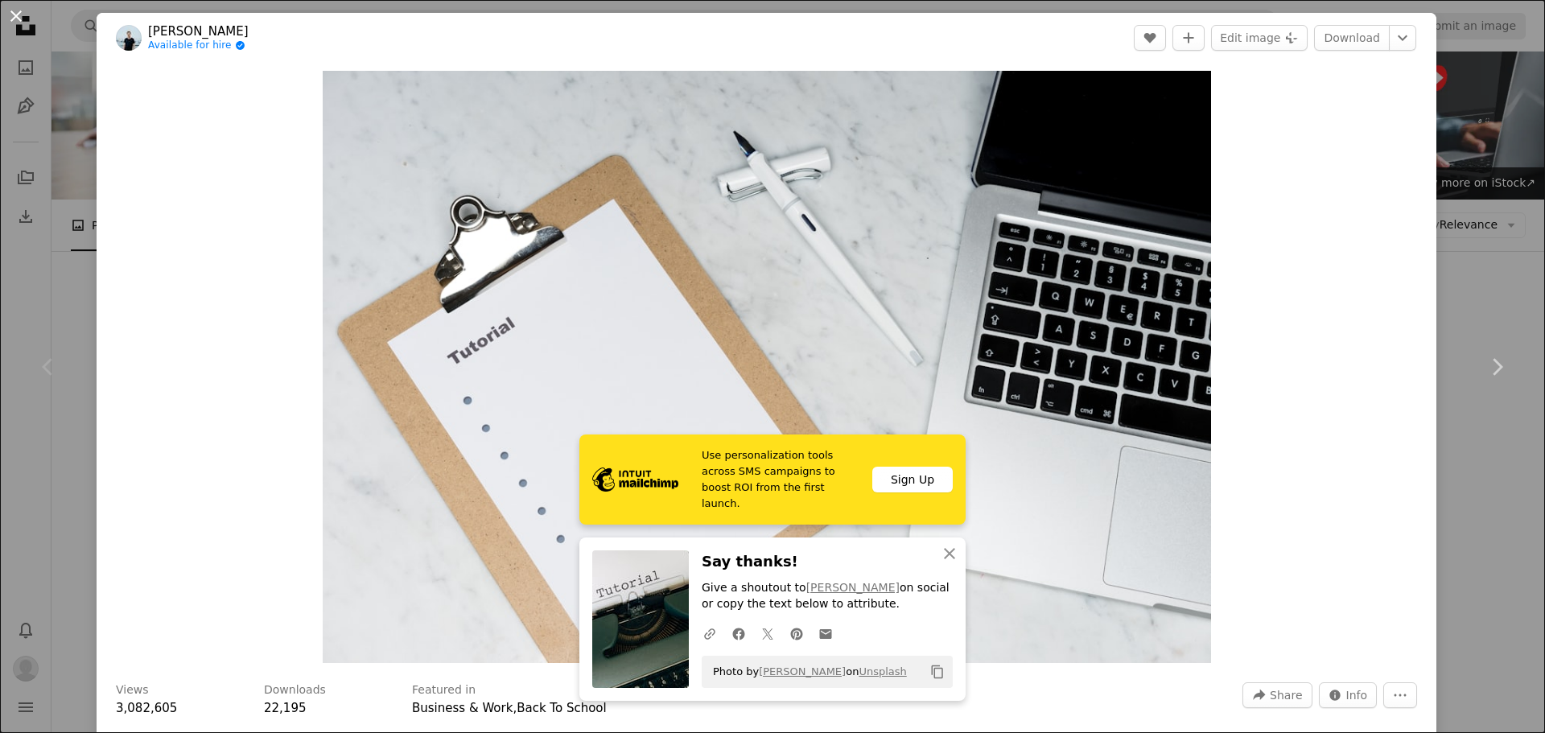
click at [19, 18] on button "An X shape" at bounding box center [15, 15] width 19 height 19
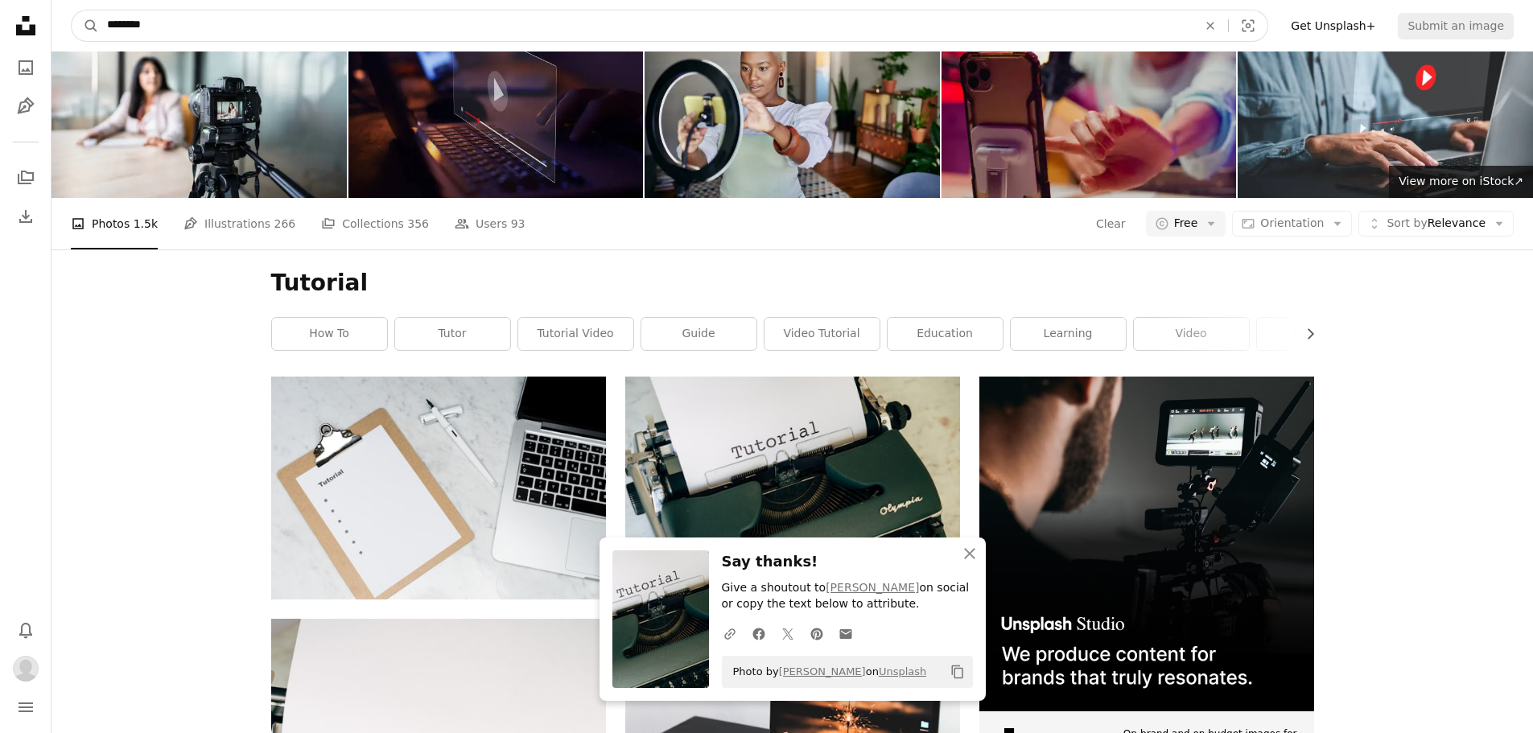
scroll to position [44, 0]
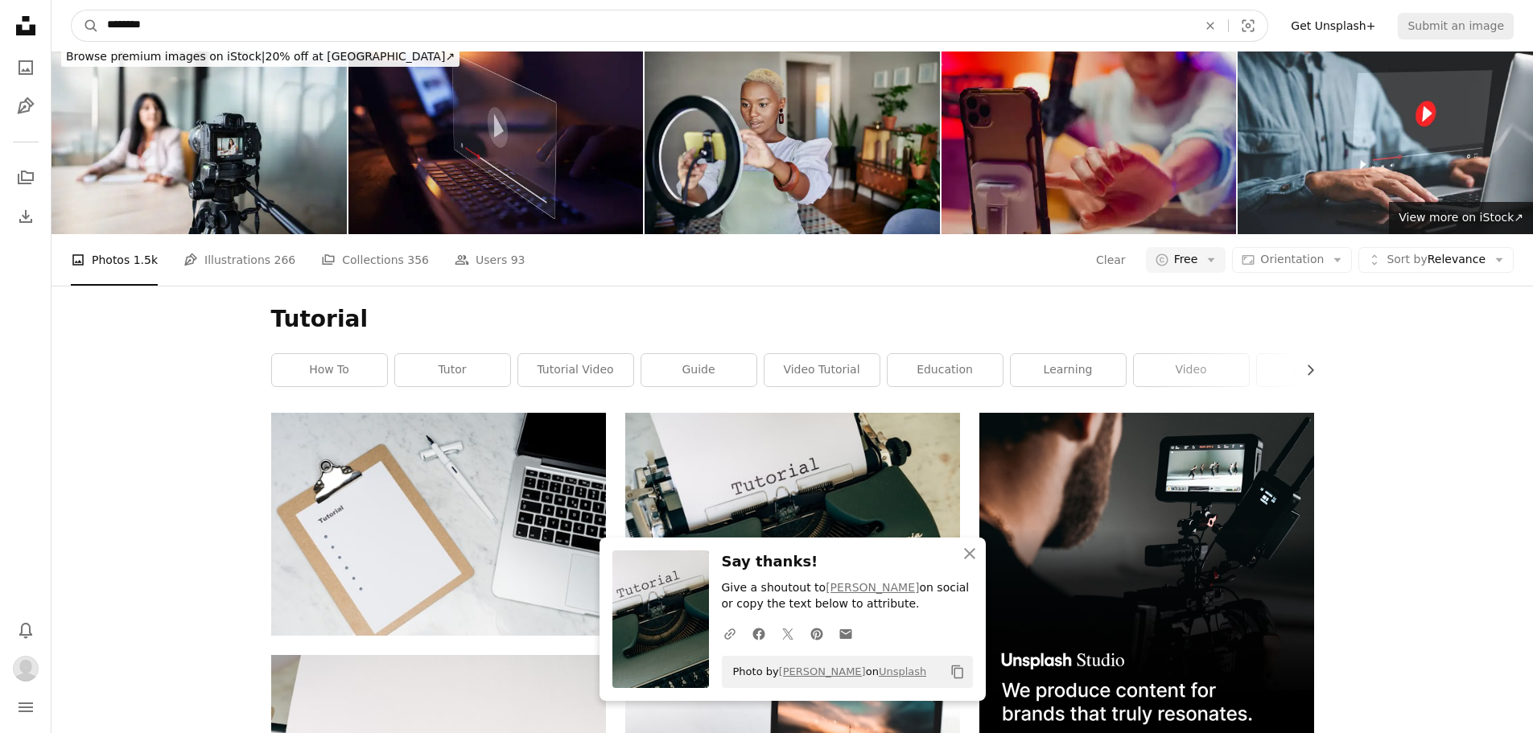
drag, startPoint x: 304, startPoint y: 20, endPoint x: -10, endPoint y: 4, distance: 315.1
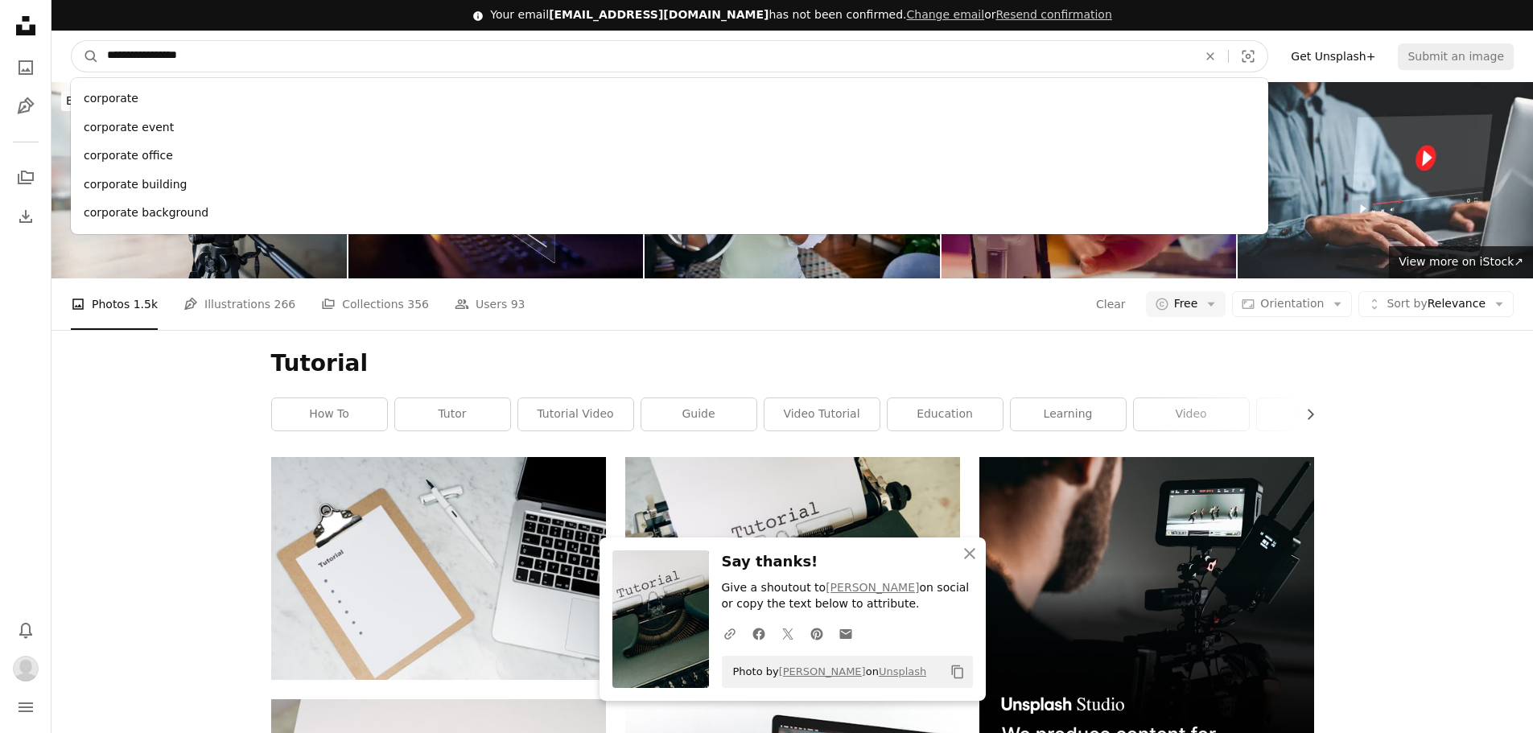
type input "**********"
click button "A magnifying glass" at bounding box center [85, 56] width 27 height 31
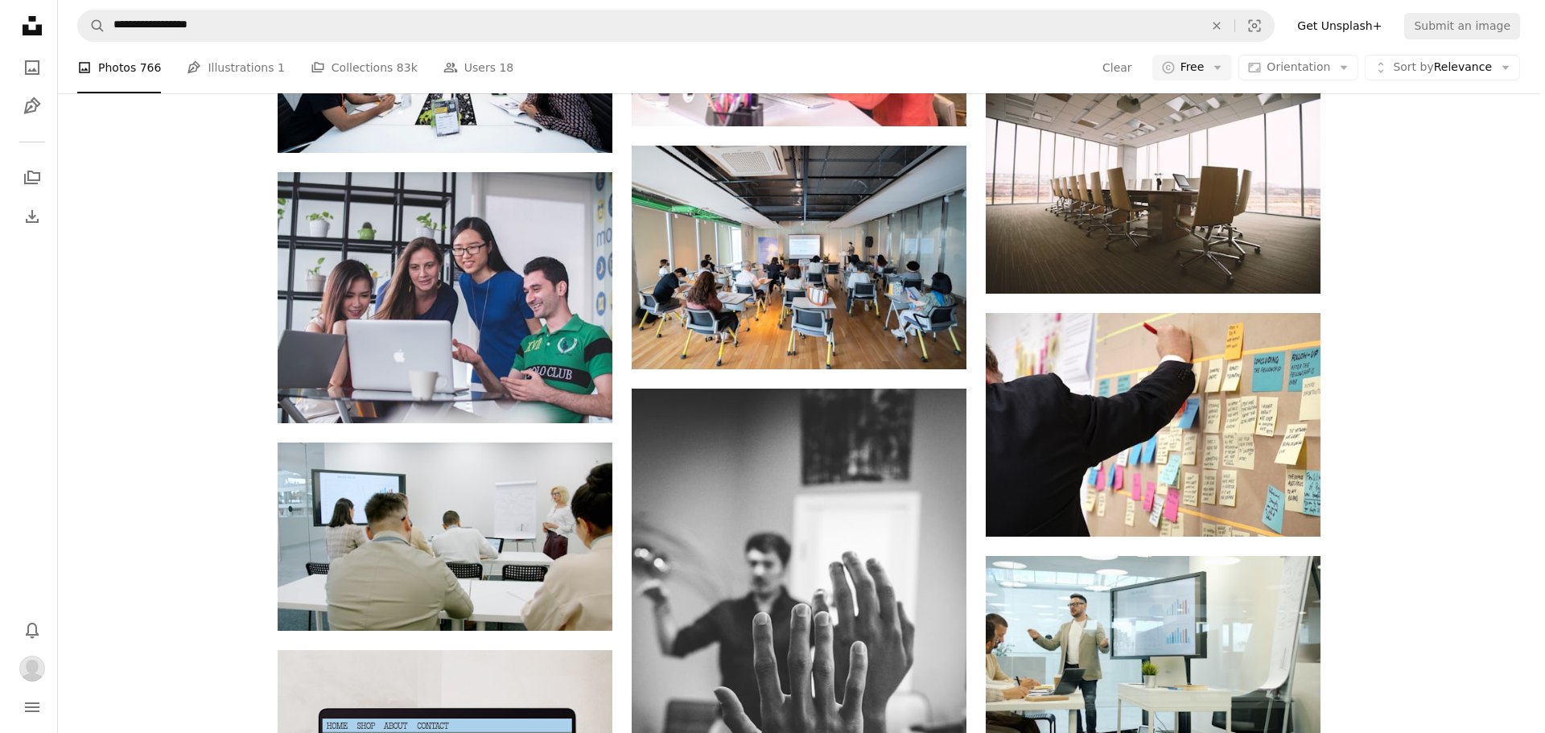
scroll to position [1690, 0]
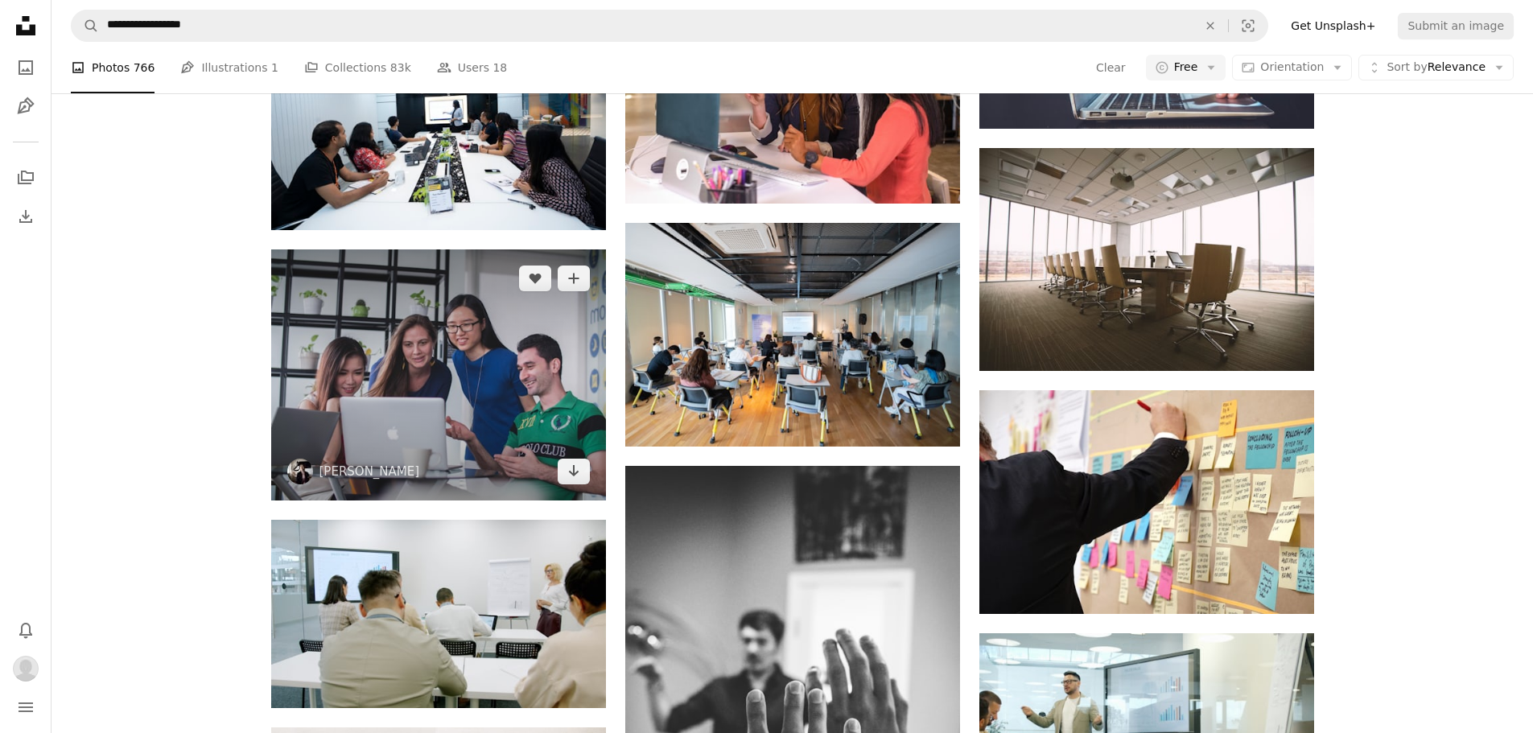
click at [427, 322] on img at bounding box center [438, 375] width 335 height 251
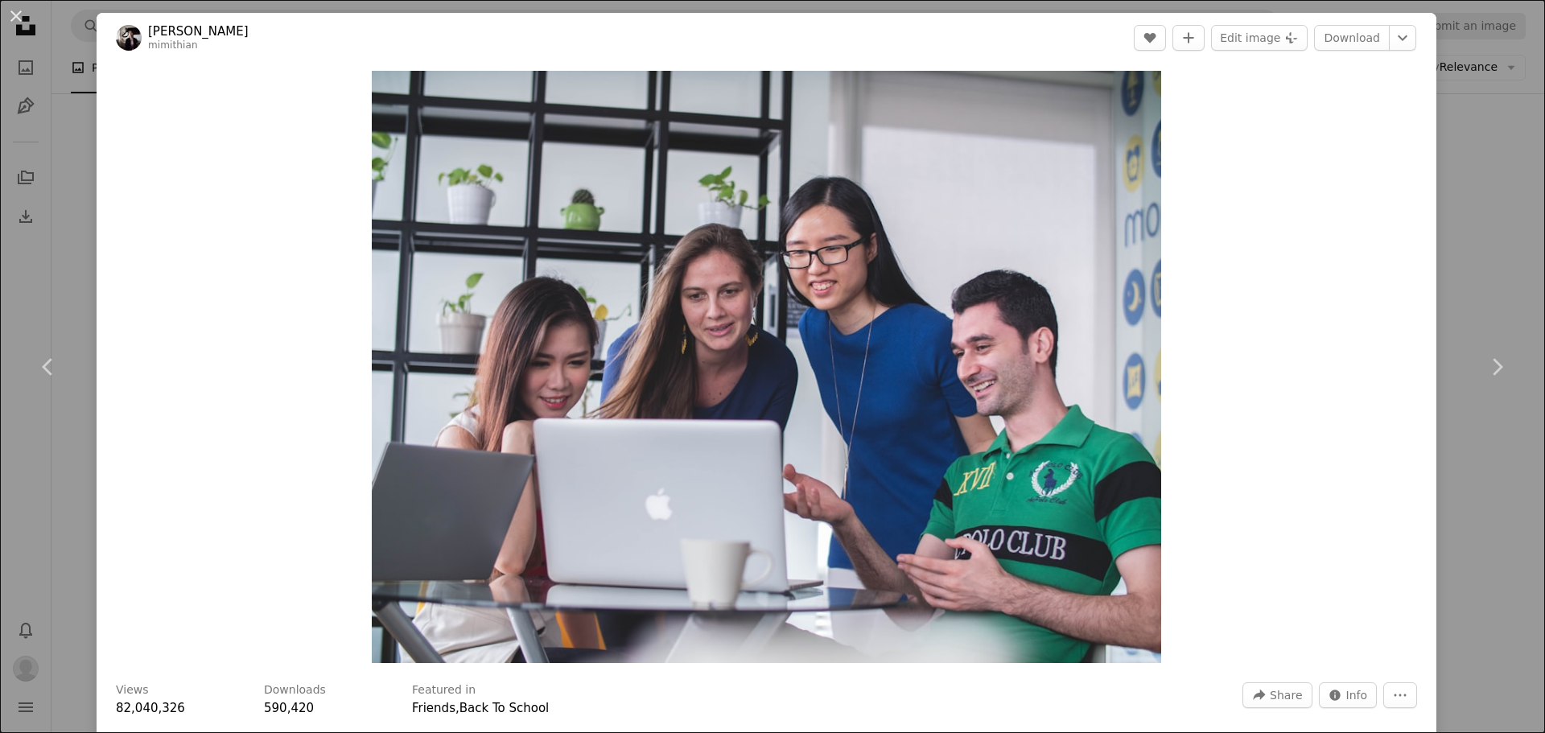
click at [1483, 179] on div "An X shape Chevron left Chevron right [PERSON_NAME] mimithian A heart A plus si…" at bounding box center [772, 366] width 1545 height 733
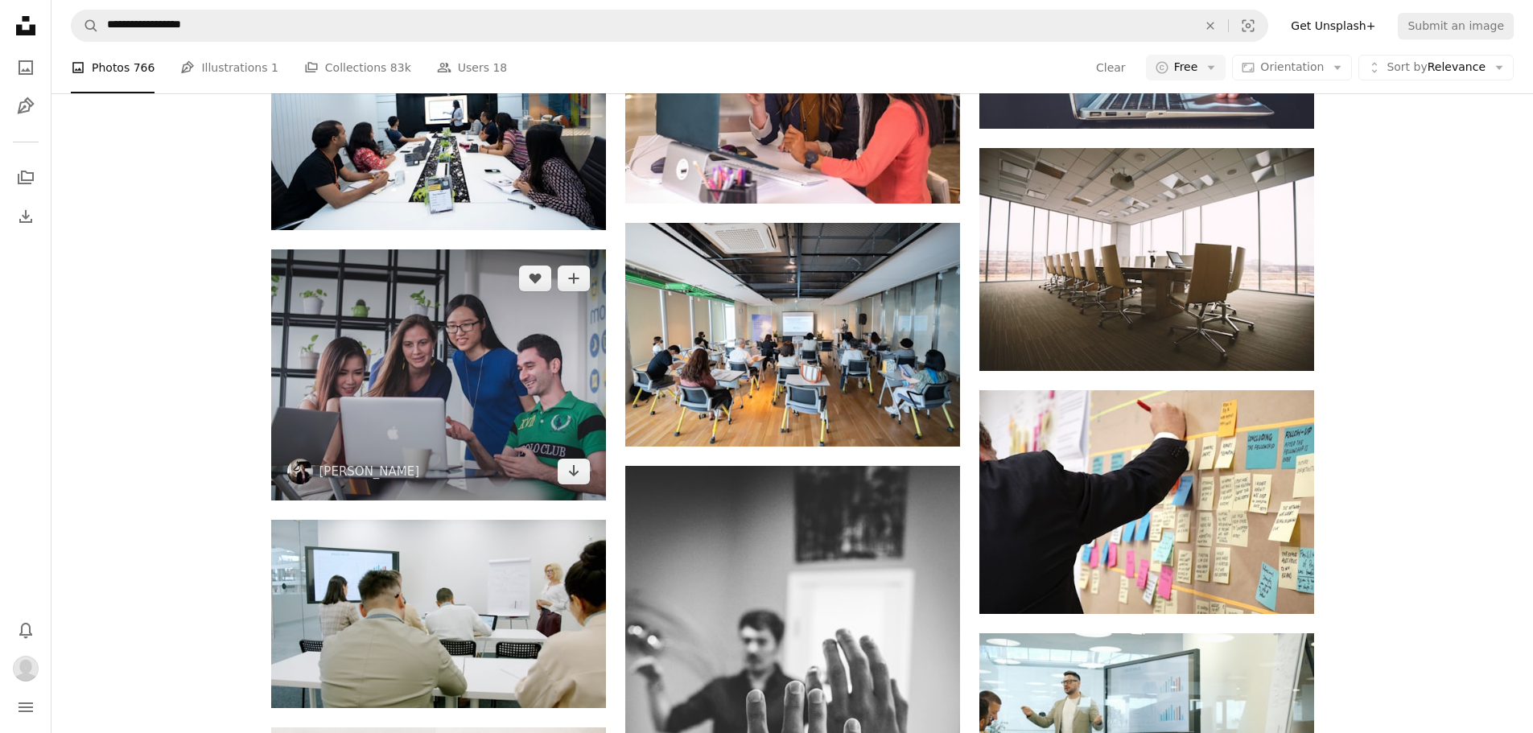
click at [543, 291] on img at bounding box center [438, 375] width 335 height 251
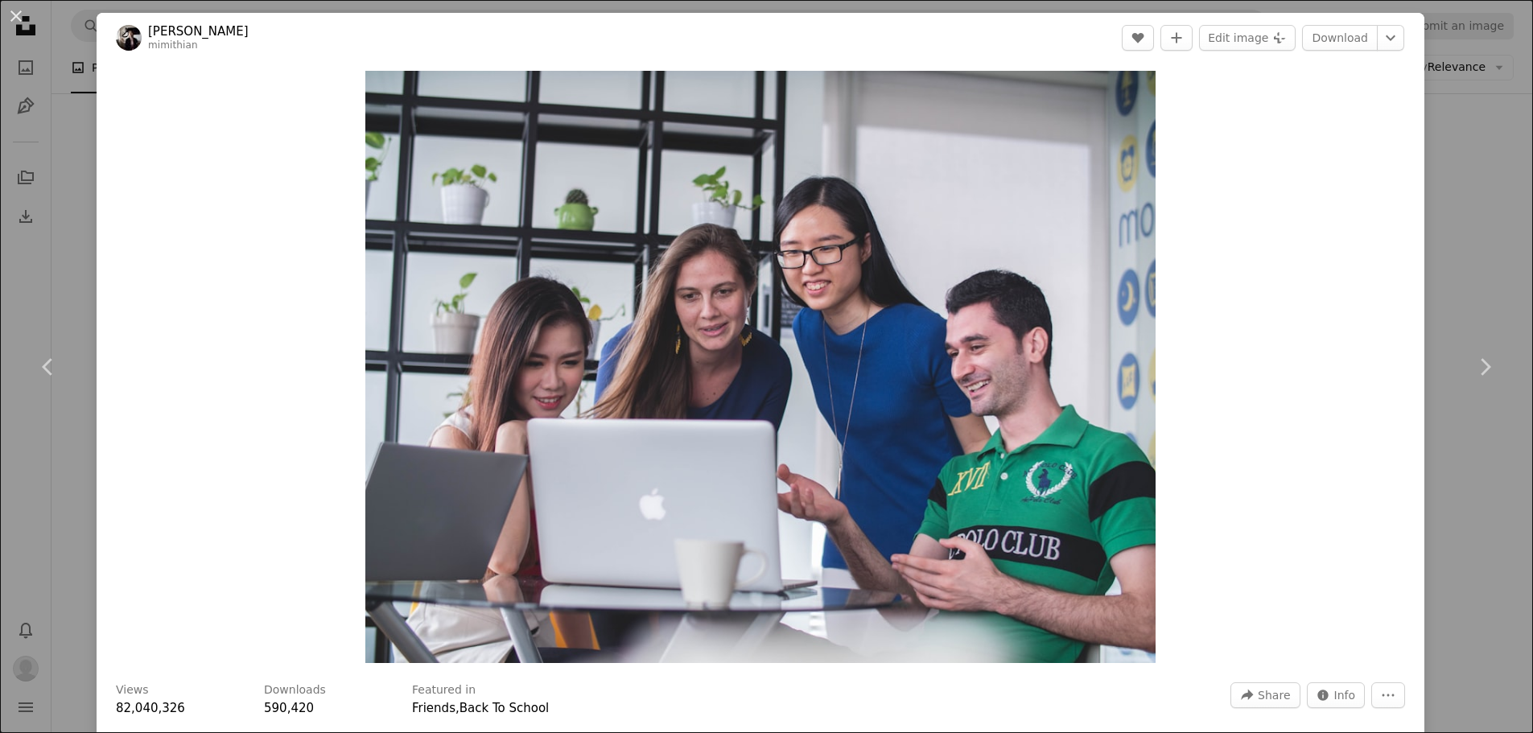
click at [535, 274] on img "Zoom in on this image" at bounding box center [760, 367] width 790 height 592
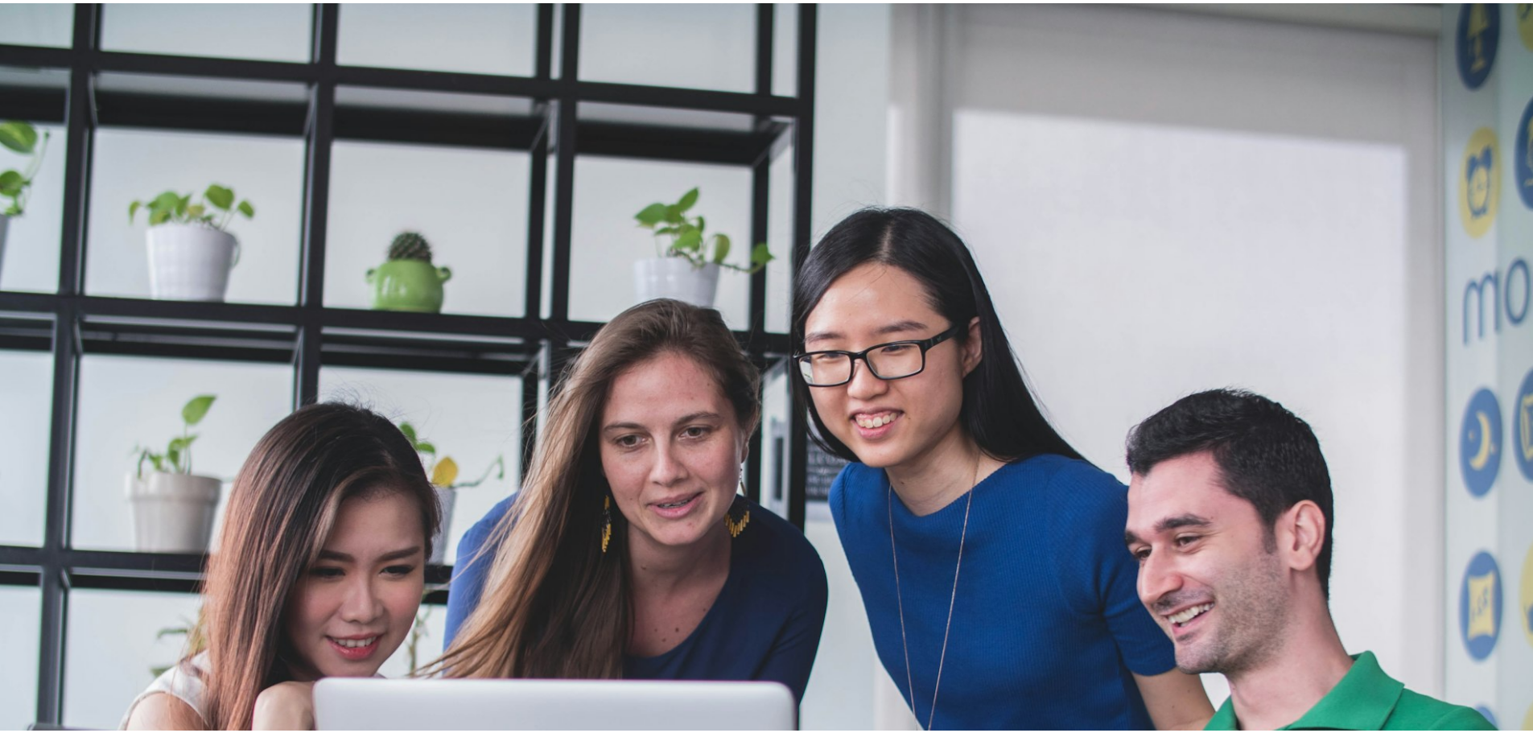
scroll to position [205, 0]
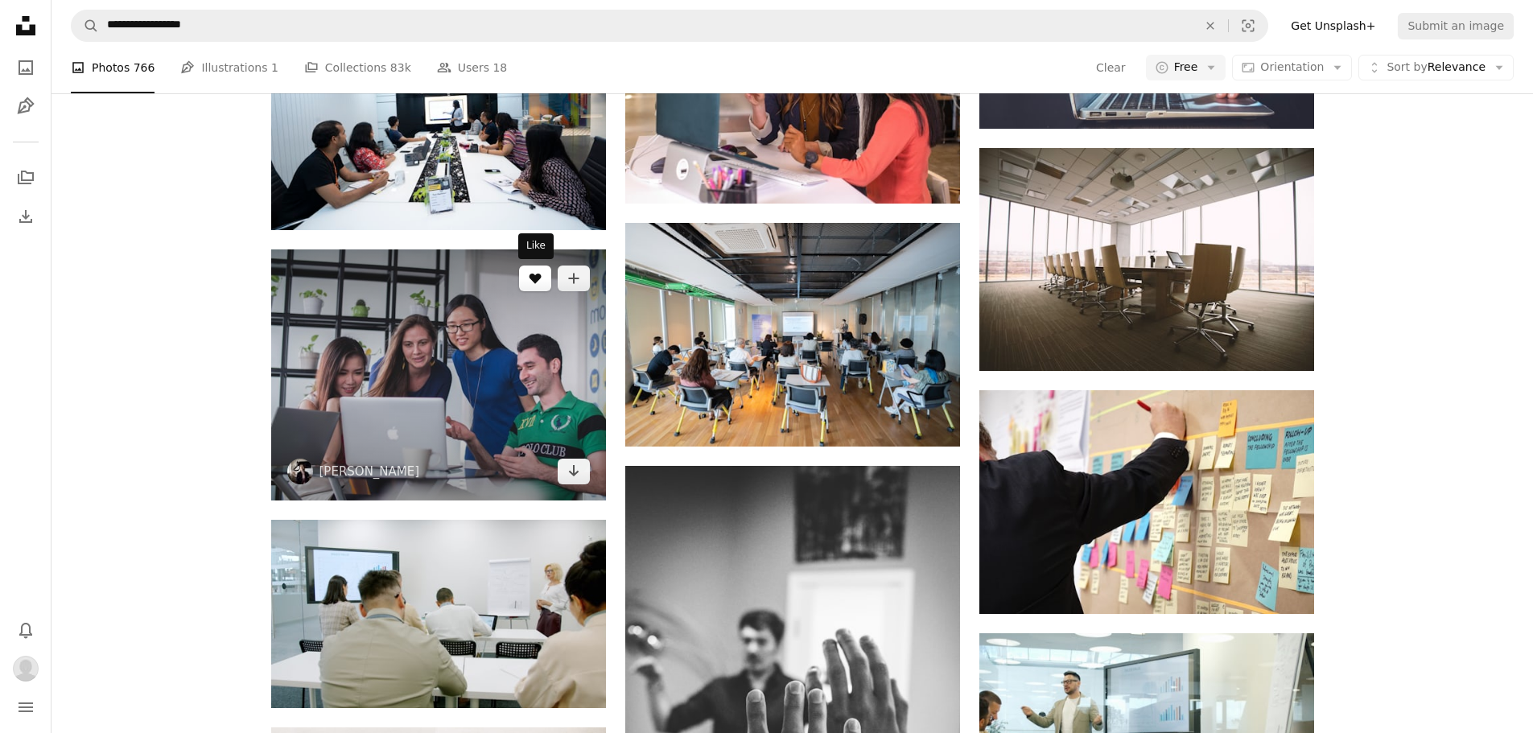
click at [530, 275] on icon "Like" at bounding box center [535, 279] width 12 height 10
click at [573, 481] on link "Arrow pointing down" at bounding box center [574, 472] width 32 height 26
